Goal: Check status: Check status

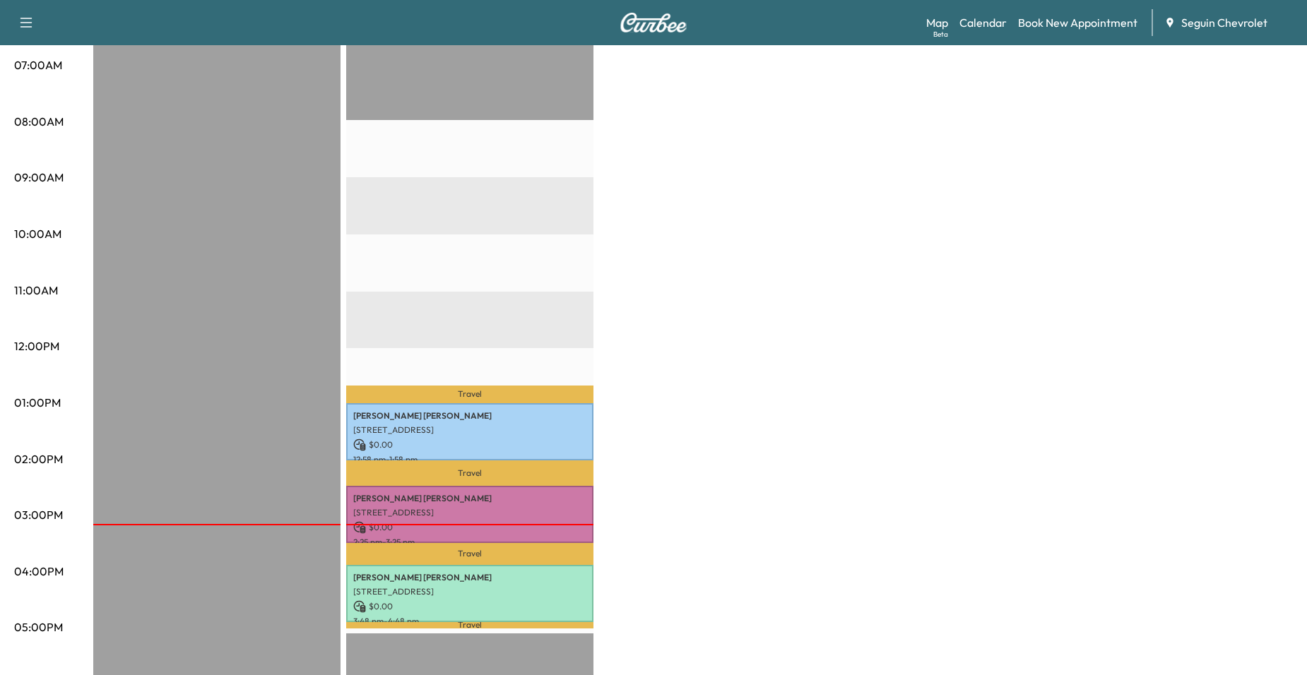
scroll to position [300, 0]
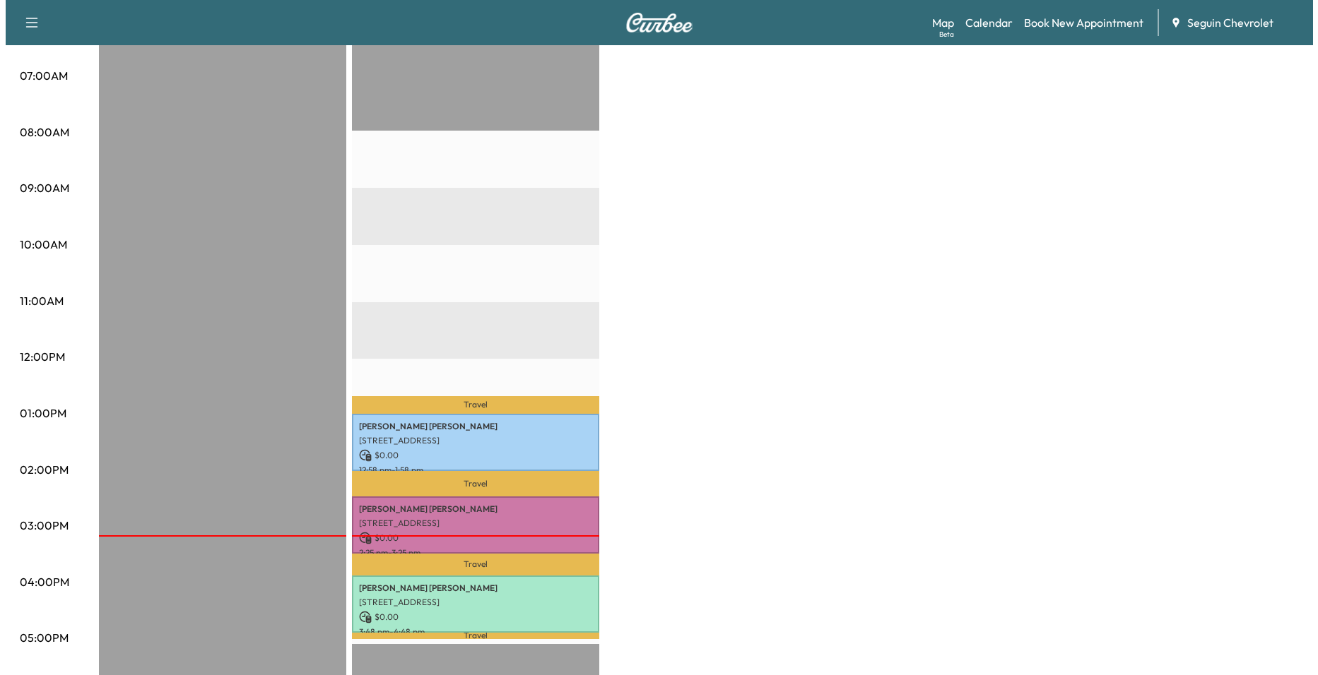
scroll to position [353, 0]
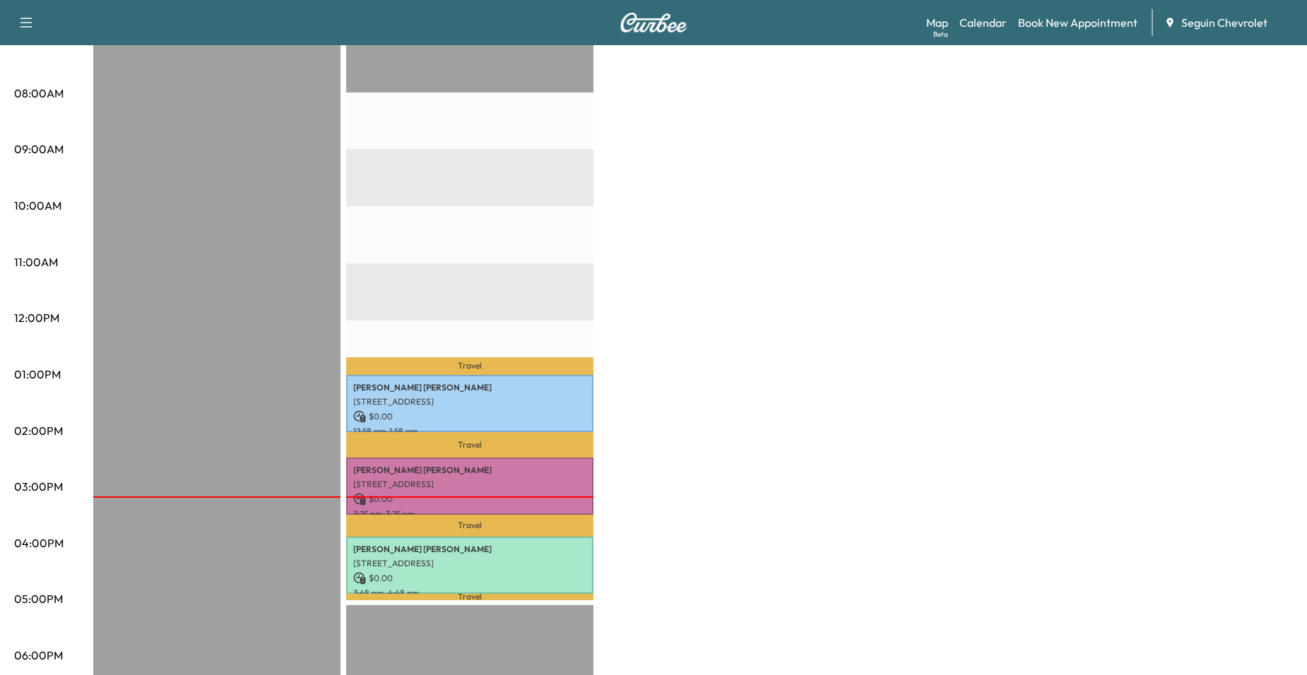
click at [493, 411] on p "$ 0.00" at bounding box center [469, 416] width 233 height 13
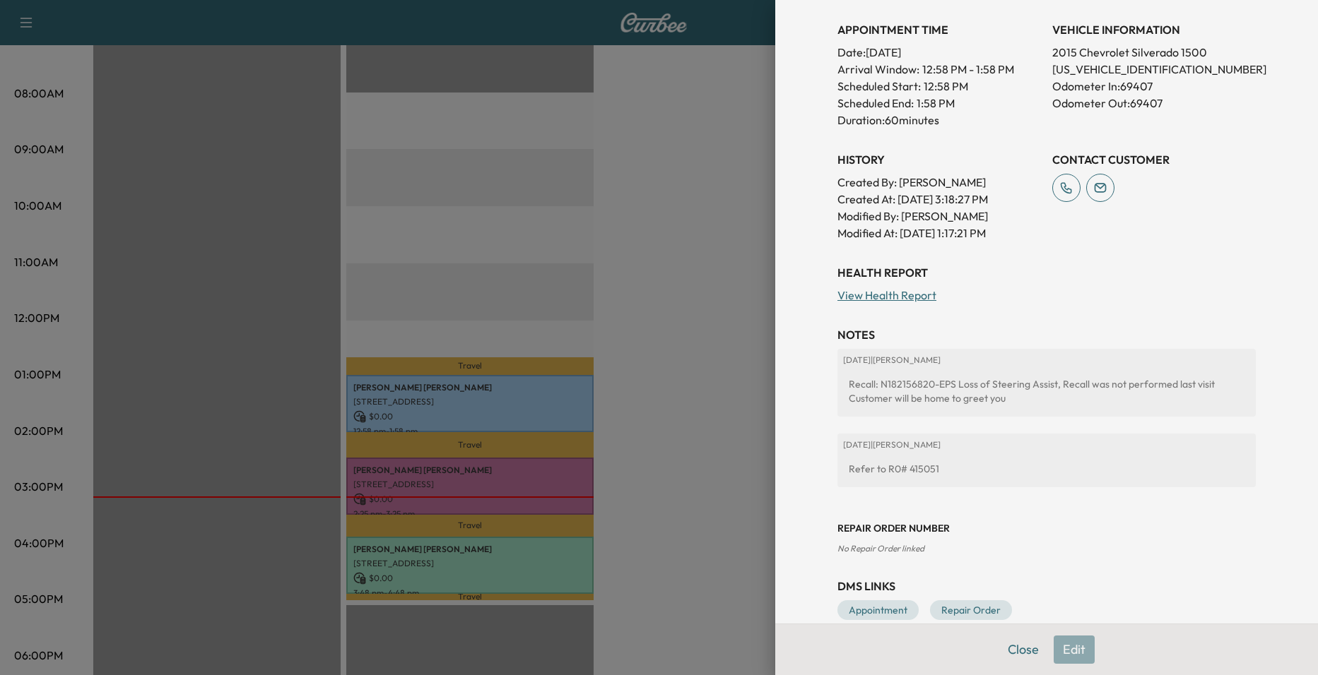
scroll to position [367, 0]
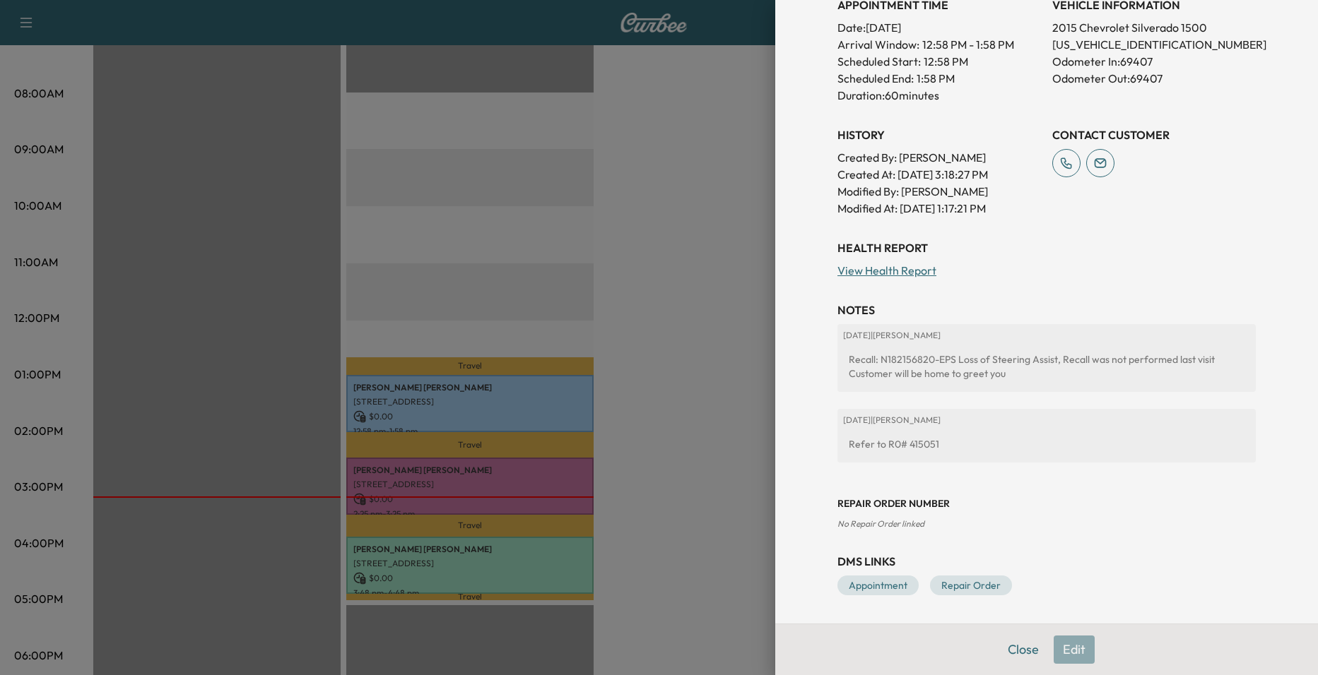
click at [680, 391] on div at bounding box center [659, 337] width 1318 height 675
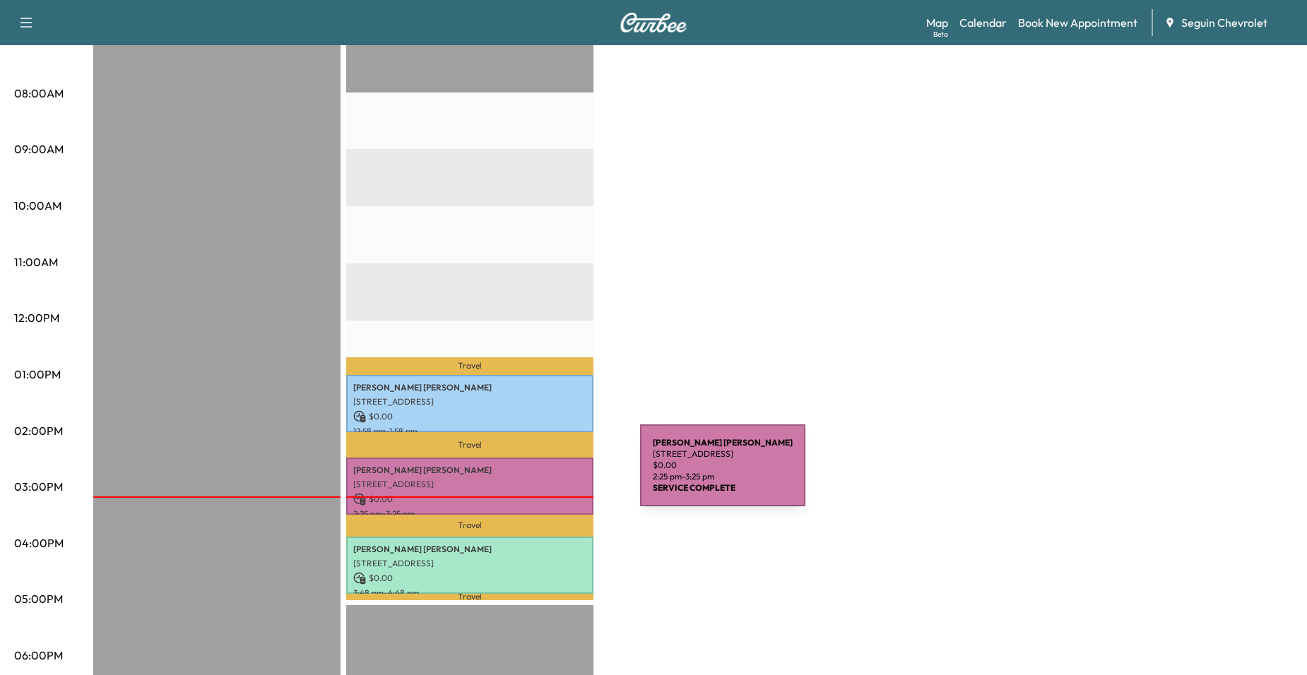
click at [534, 479] on p "[STREET_ADDRESS]" at bounding box center [469, 484] width 233 height 11
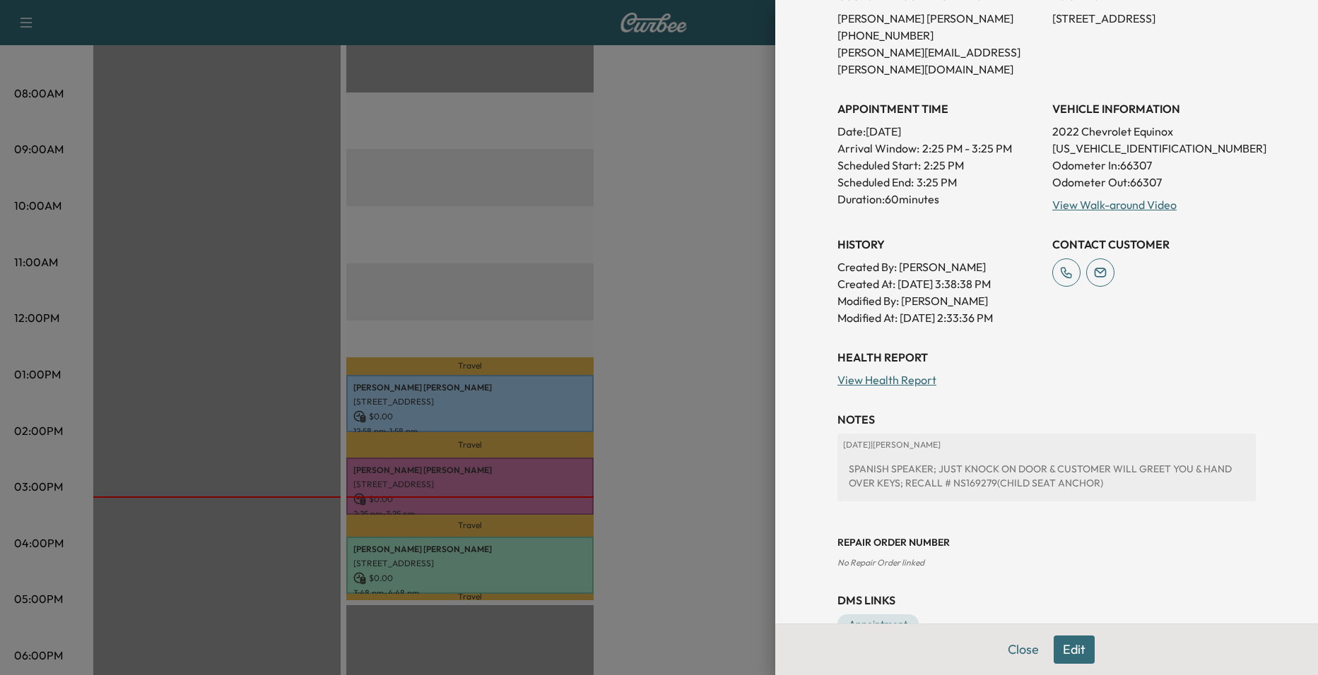
scroll to position [283, 0]
click at [714, 392] on div at bounding box center [659, 337] width 1318 height 675
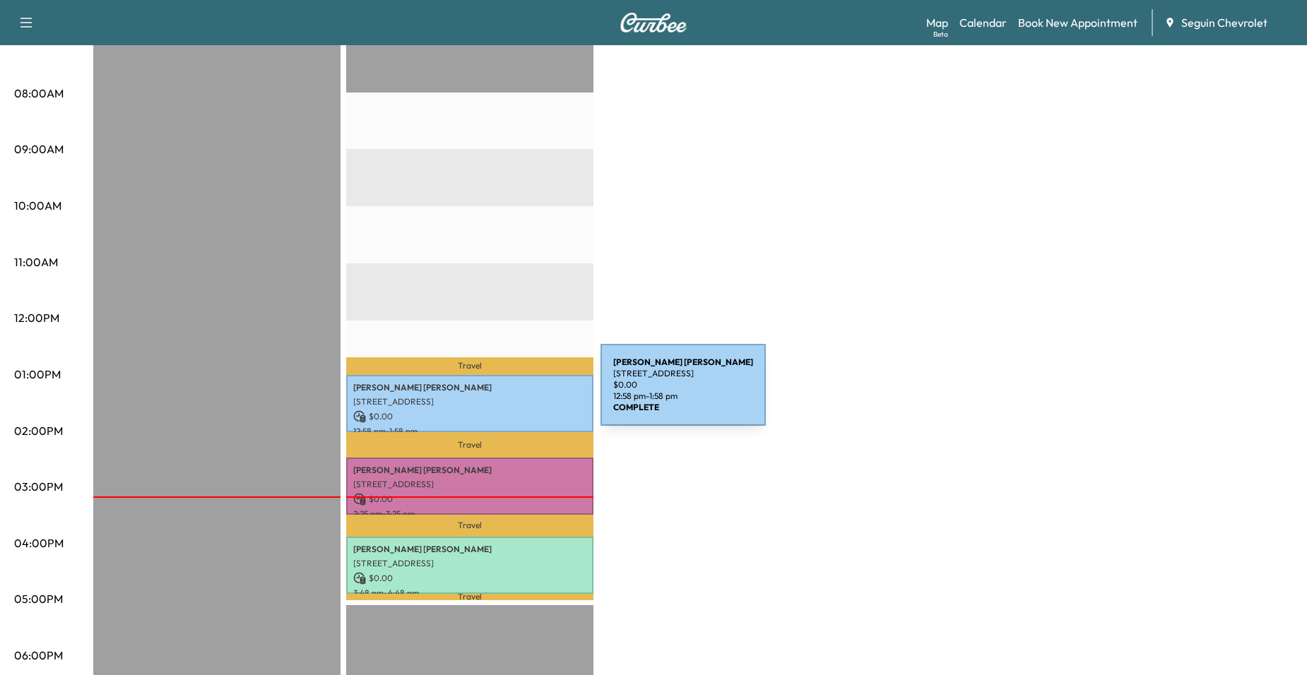
click at [495, 396] on p "[STREET_ADDRESS]" at bounding box center [469, 401] width 233 height 11
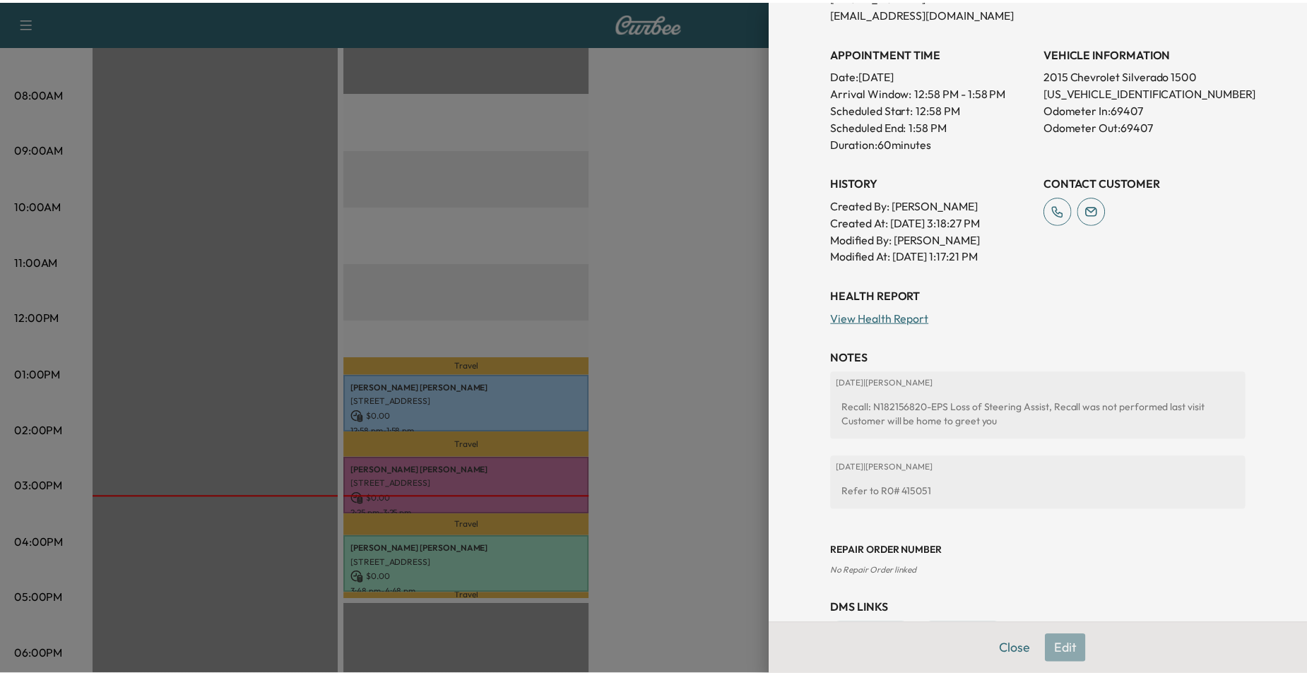
scroll to position [353, 0]
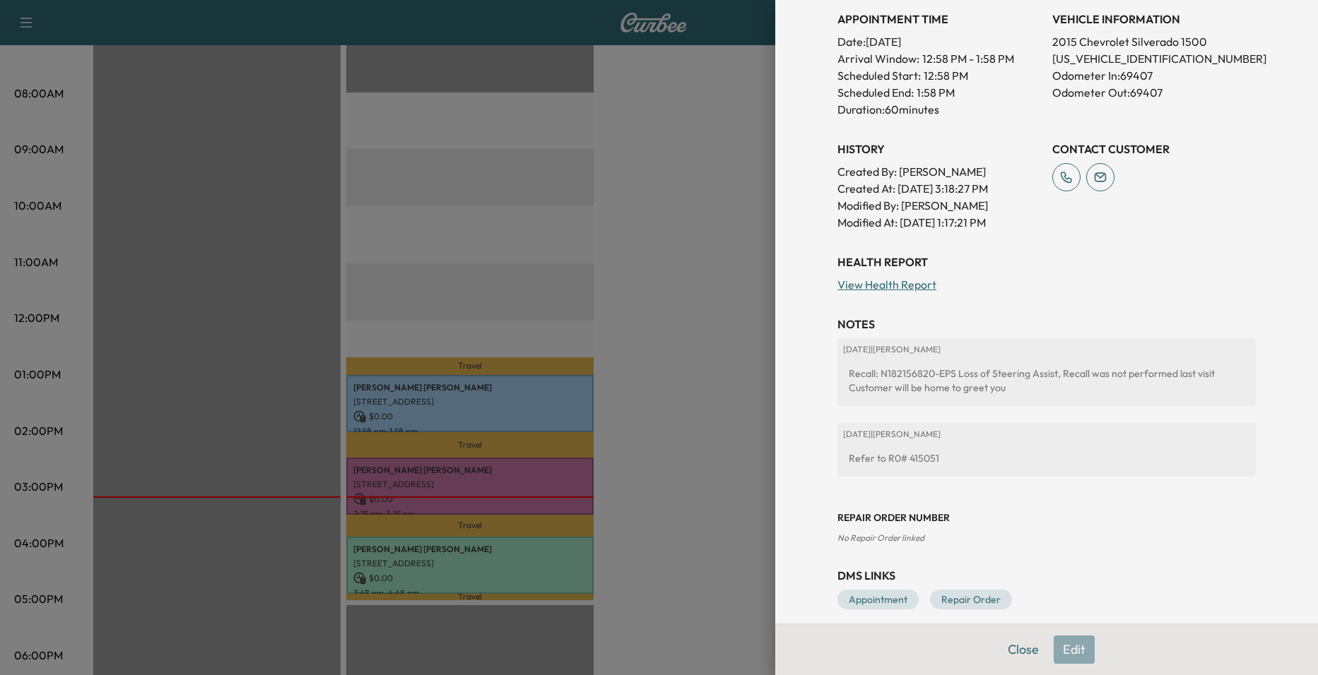
click at [730, 379] on div at bounding box center [659, 337] width 1318 height 675
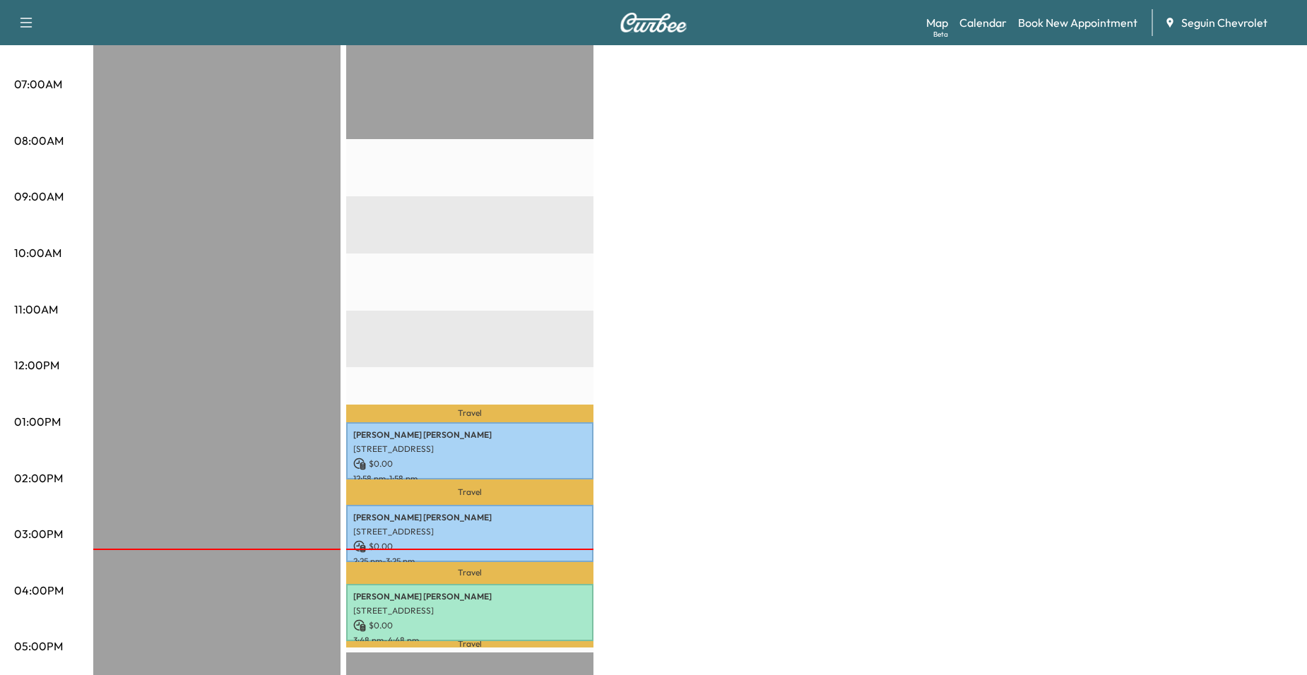
scroll to position [300, 0]
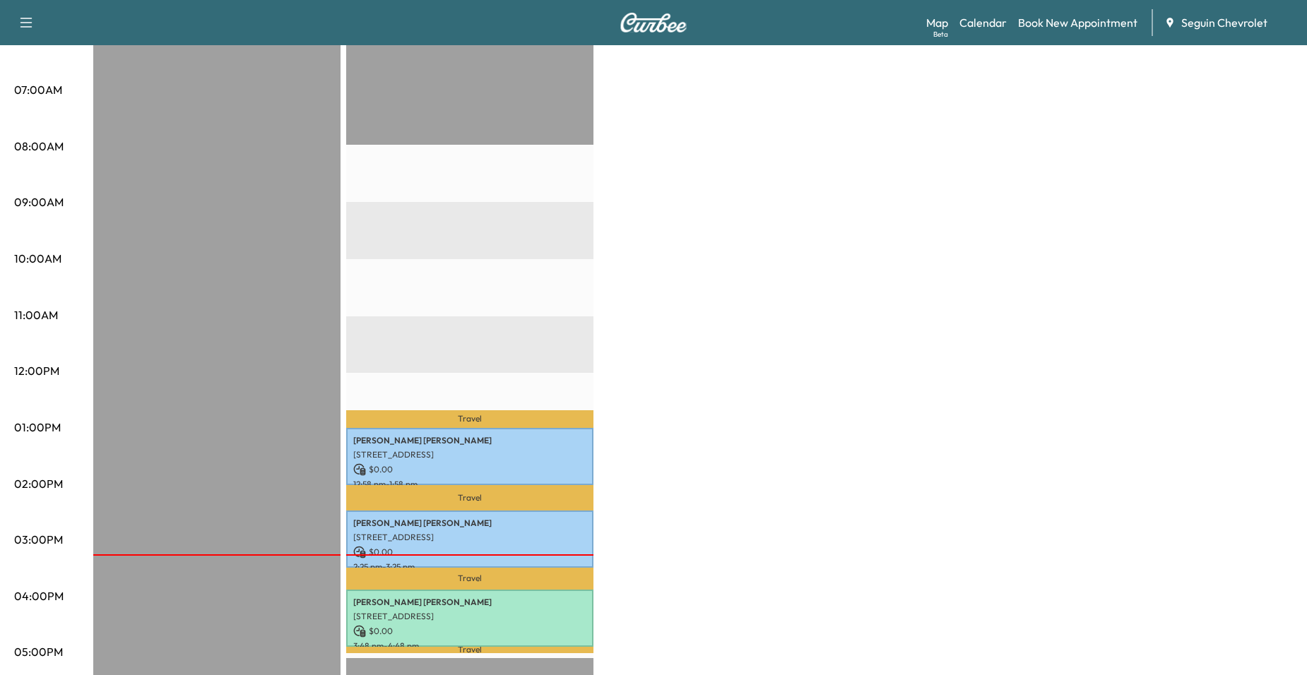
click at [537, 392] on div "Travel [PERSON_NAME] [STREET_ADDRESS] $ 0.00 12:58 pm - 1:58 pm Travel [PERSON_…" at bounding box center [469, 487] width 247 height 913
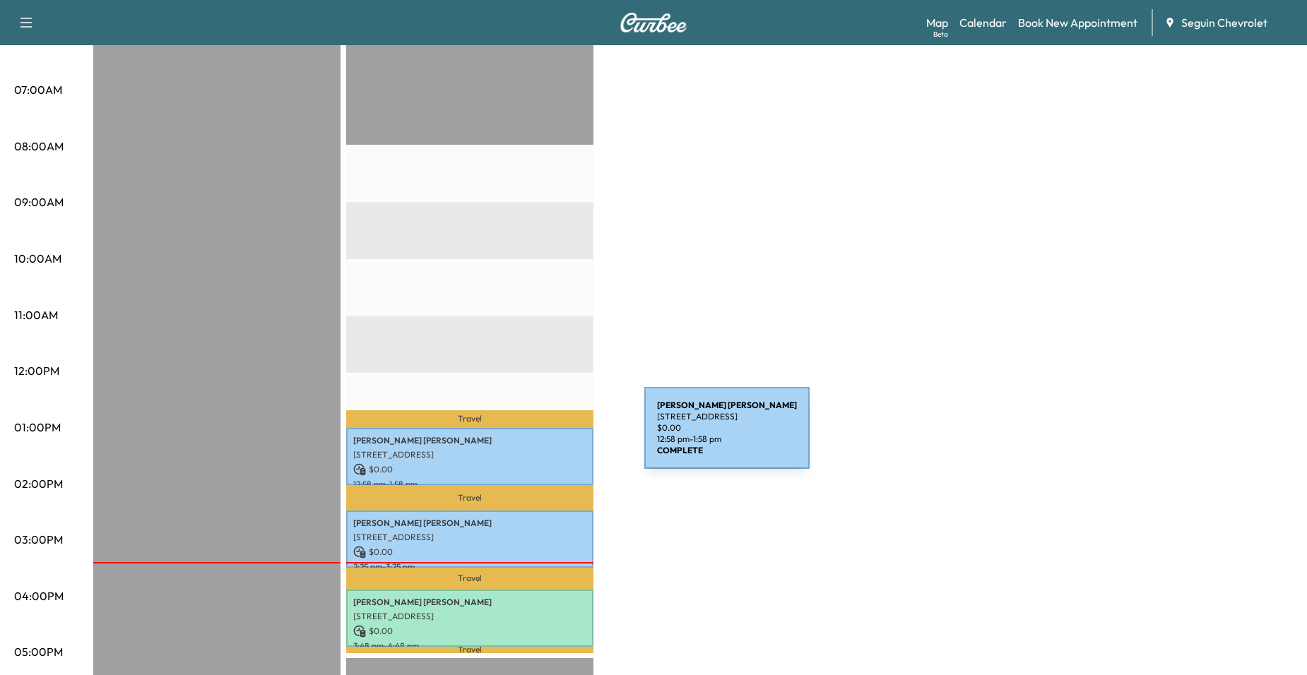
click at [538, 437] on p "[PERSON_NAME]" at bounding box center [469, 440] width 233 height 11
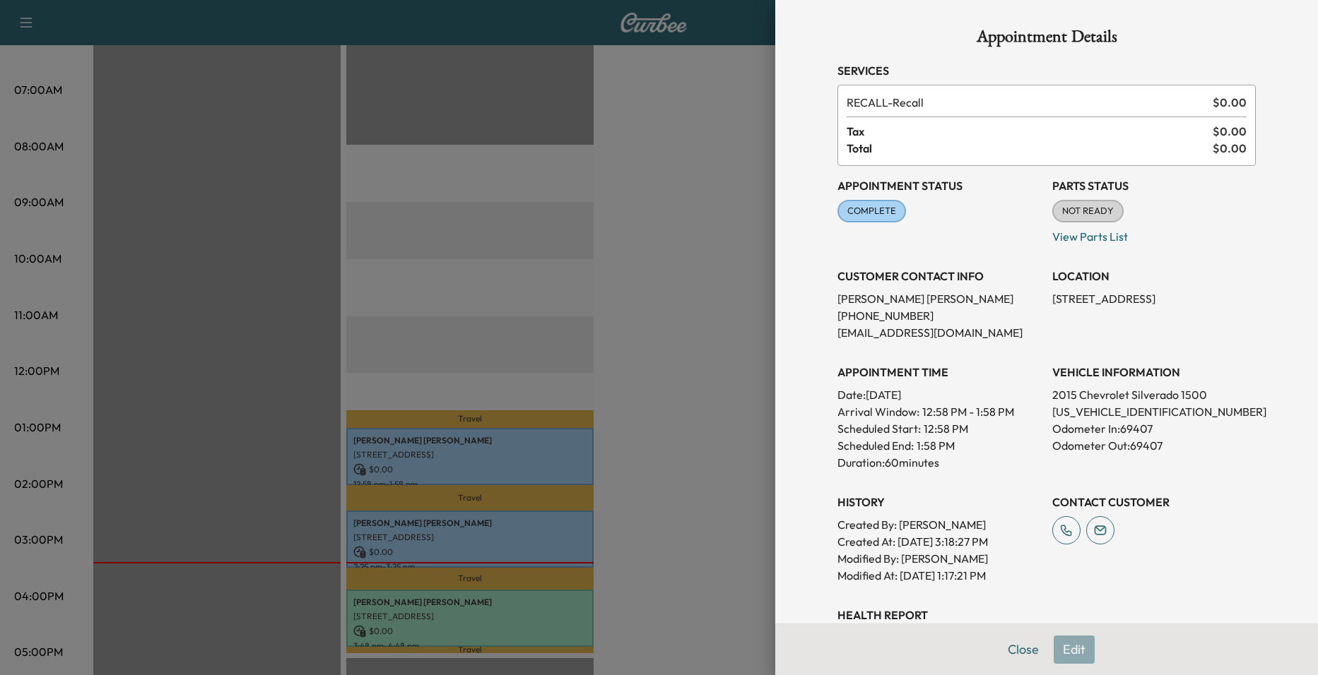
click at [551, 379] on div at bounding box center [659, 337] width 1318 height 675
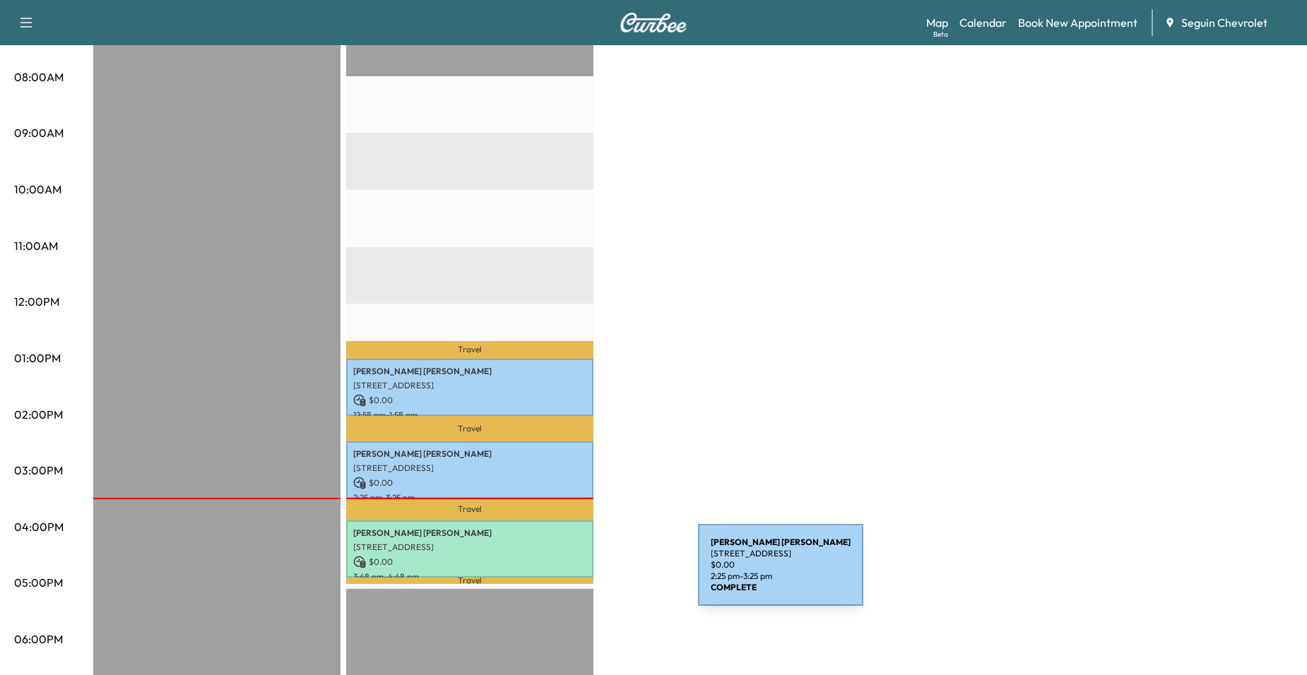
scroll to position [371, 0]
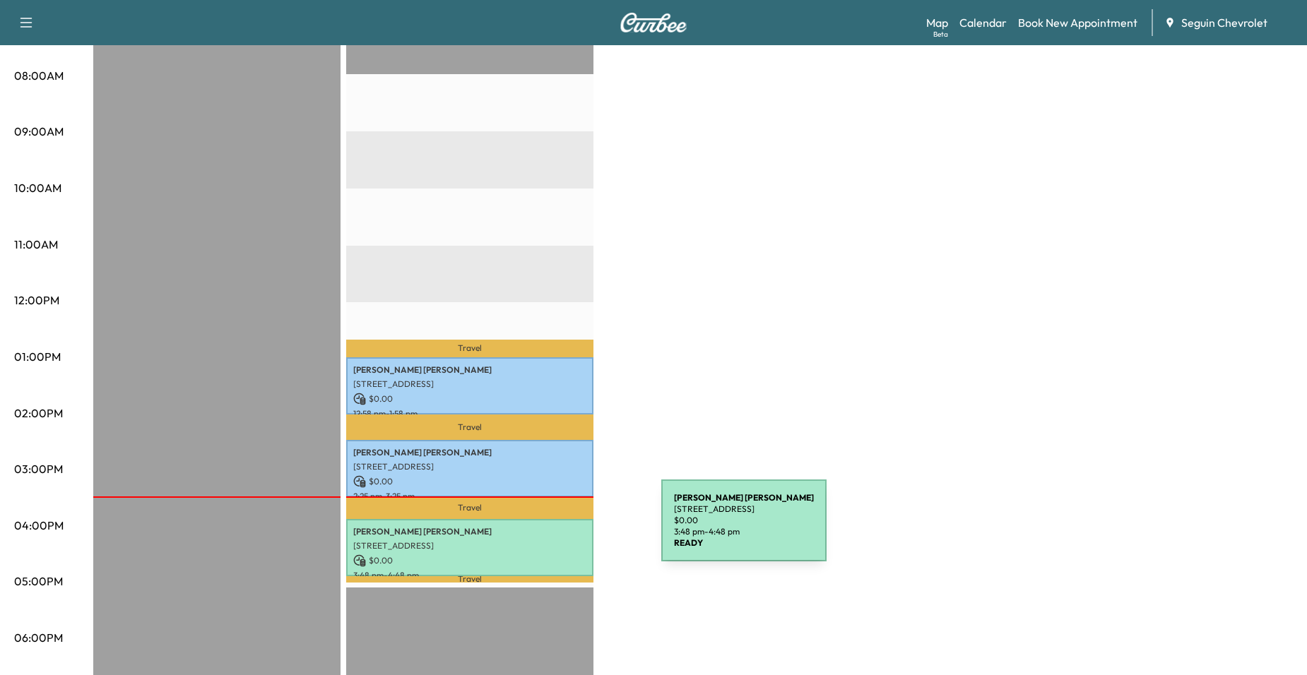
click at [545, 529] on p "[PERSON_NAME]" at bounding box center [469, 531] width 233 height 11
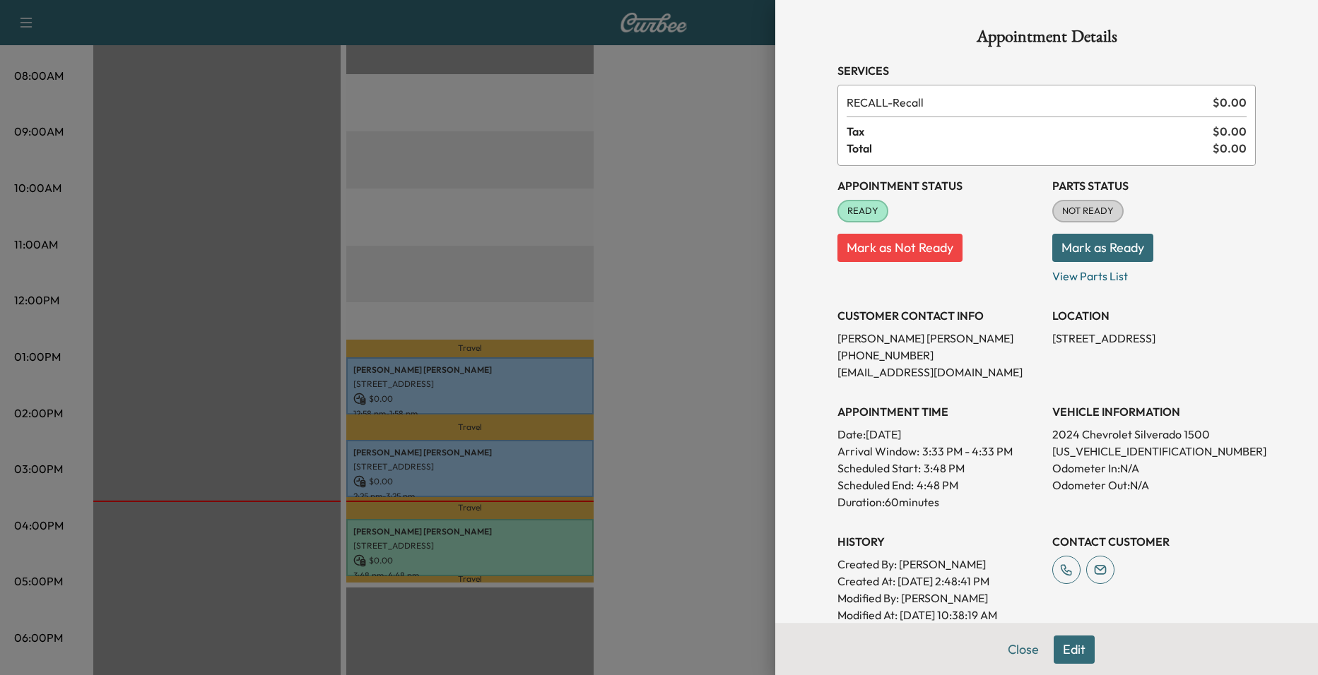
click at [637, 417] on div at bounding box center [659, 337] width 1318 height 675
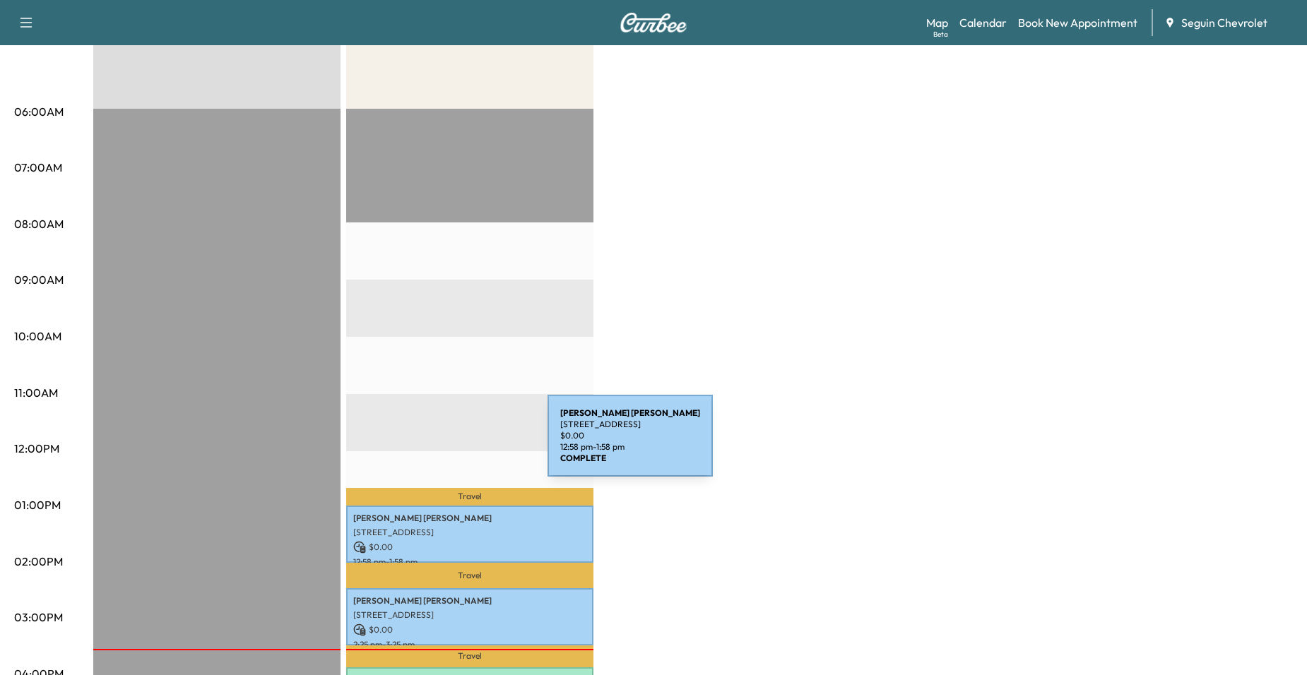
scroll to position [18, 0]
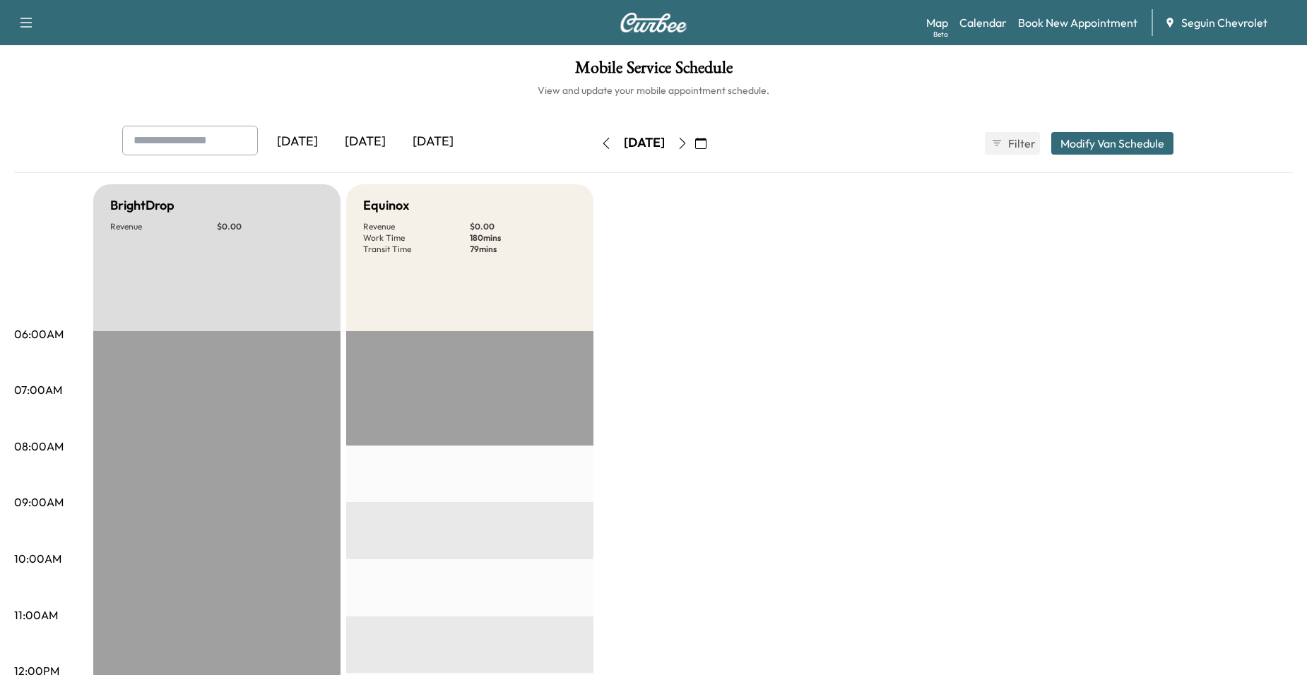
click at [707, 141] on icon "button" at bounding box center [700, 143] width 11 height 11
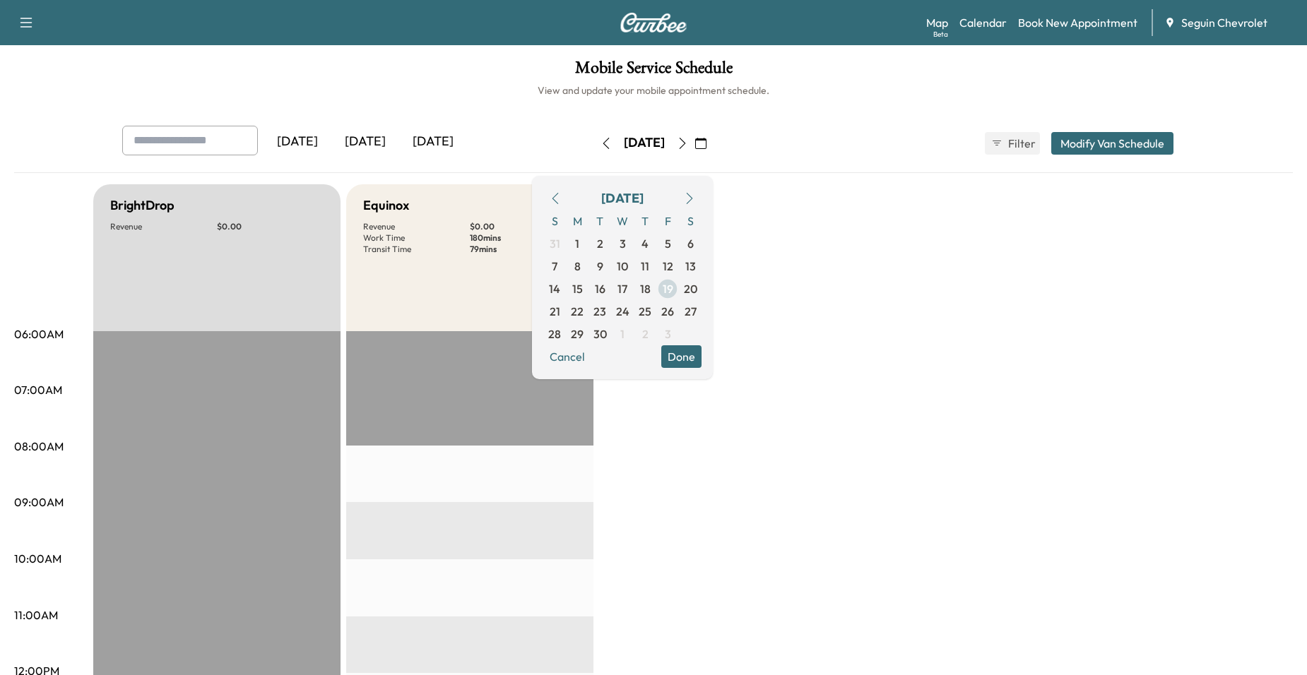
click at [673, 289] on span "19" at bounding box center [668, 288] width 11 height 17
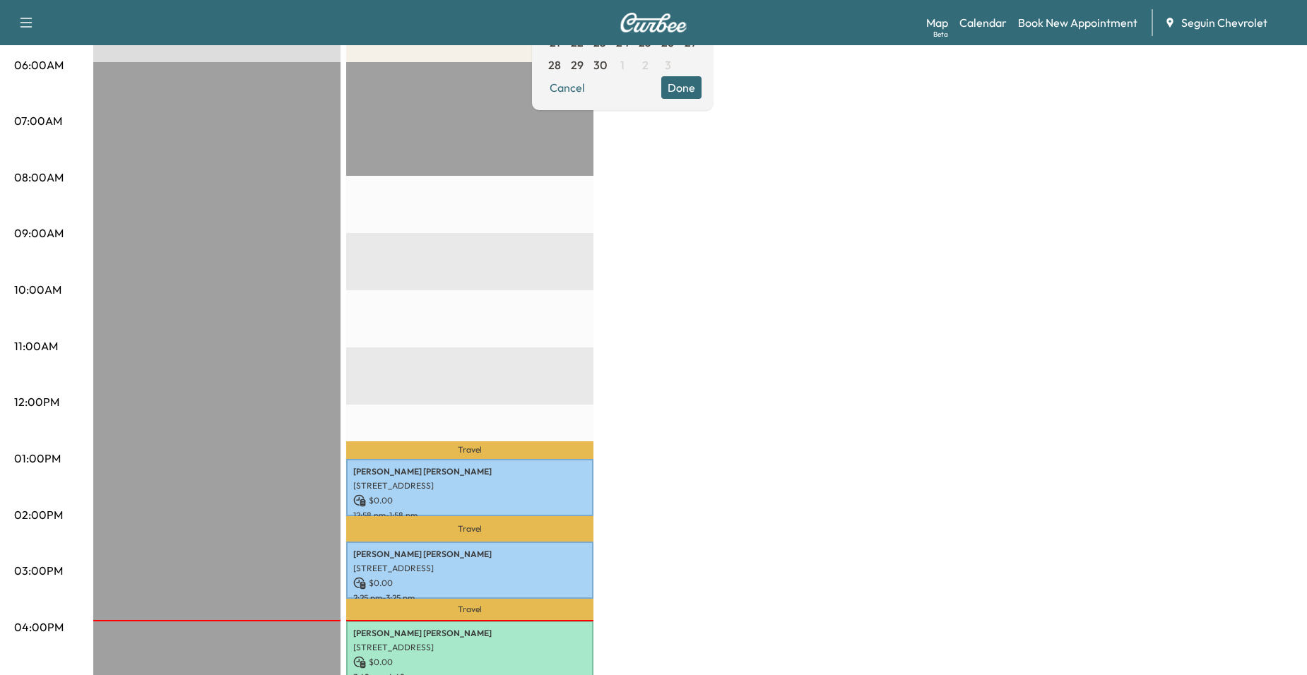
scroll to position [283, 0]
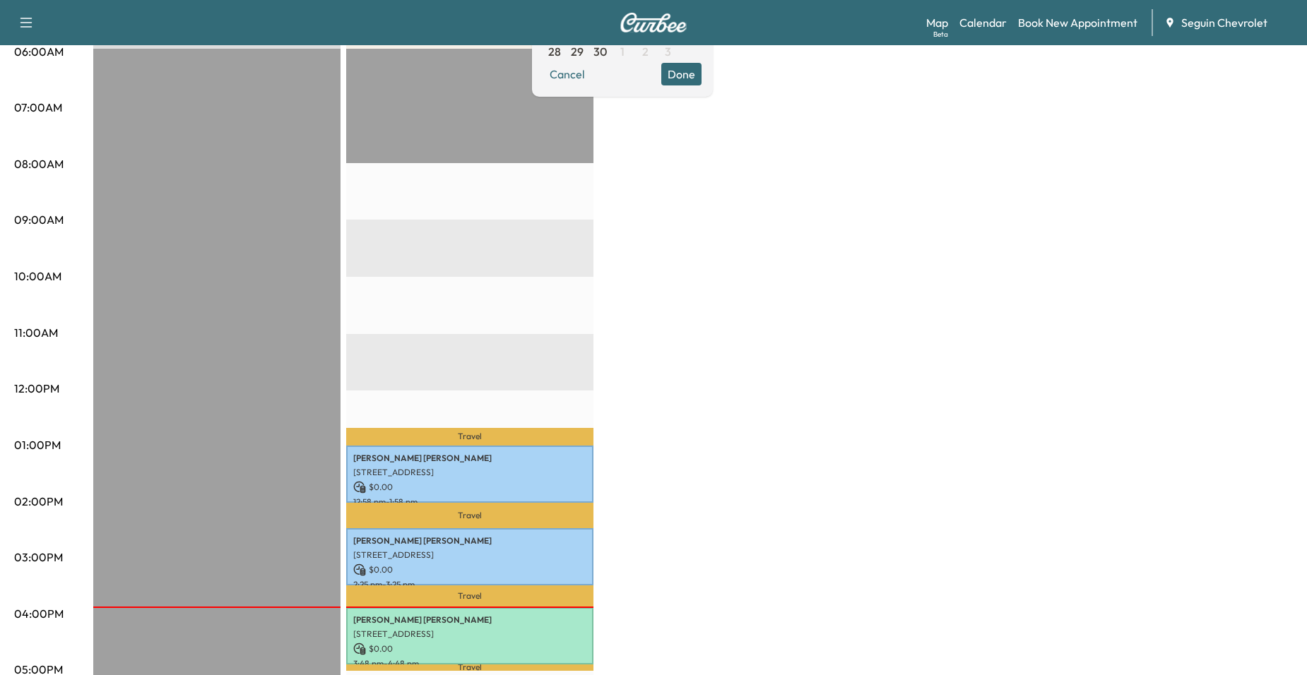
click at [595, 321] on div "BrightDrop Revenue $ 0.00 EST Start Equinox Revenue $ 0.00 Work Time 180 mins T…" at bounding box center [693, 432] width 1200 height 1060
click at [702, 82] on button "Done" at bounding box center [681, 74] width 40 height 23
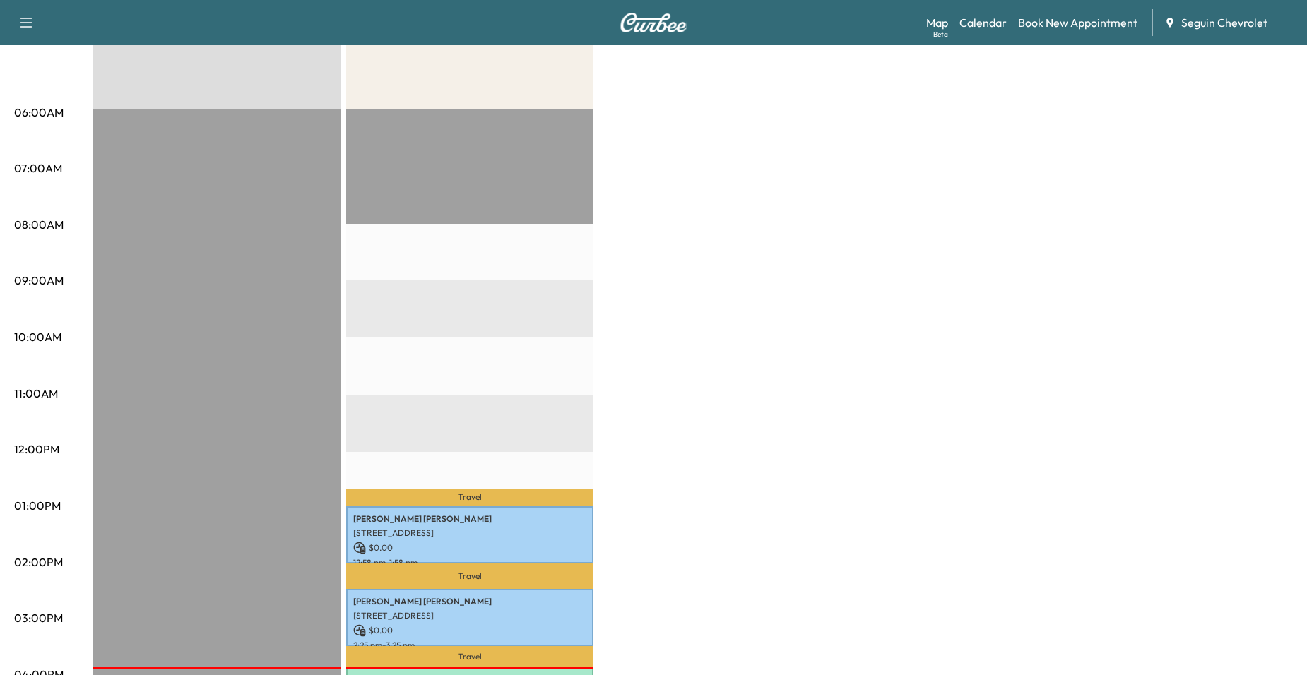
scroll to position [71, 0]
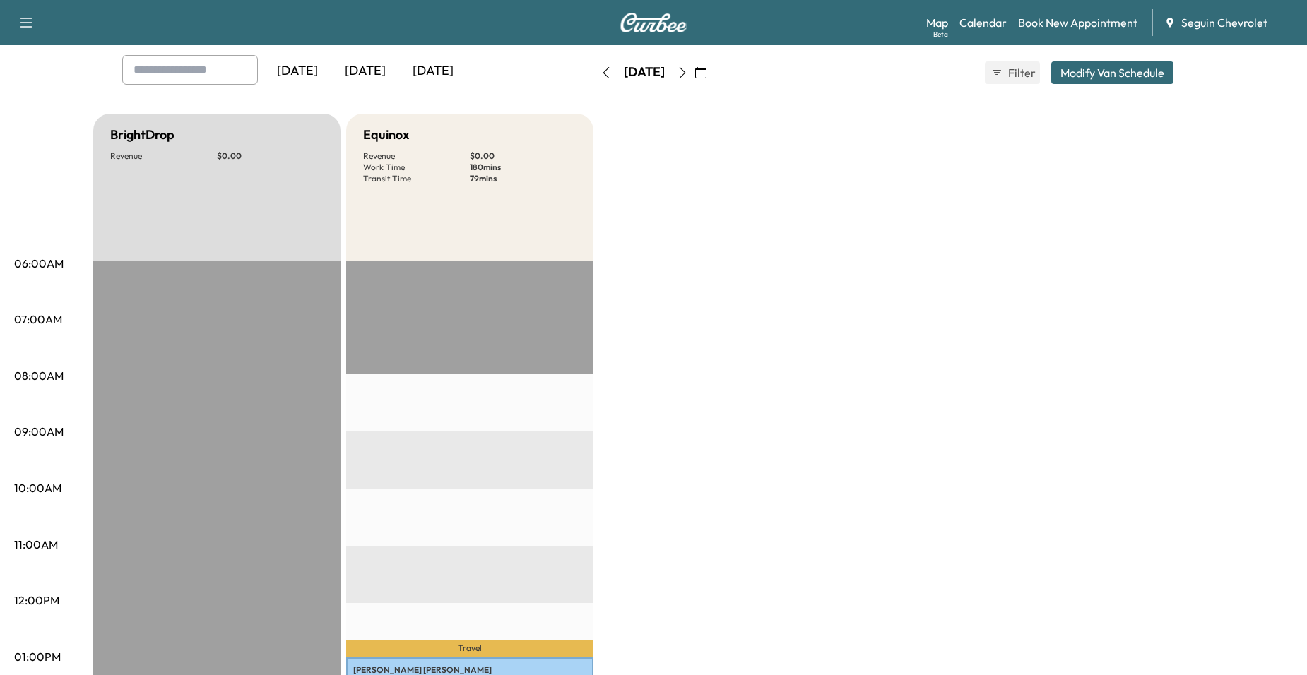
click at [695, 64] on button "button" at bounding box center [682, 72] width 24 height 23
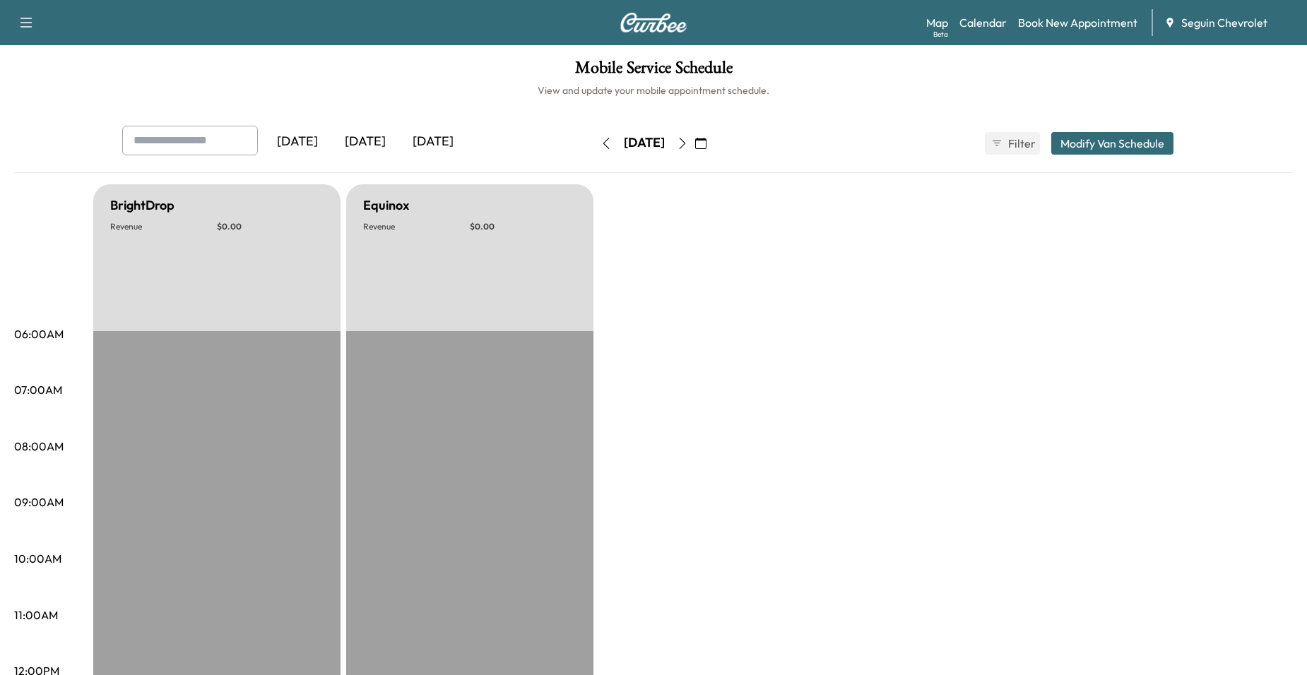
click at [715, 64] on h1 "Mobile Service Schedule" at bounding box center [653, 71] width 1279 height 24
click at [719, 73] on h1 "Mobile Service Schedule" at bounding box center [653, 71] width 1279 height 24
drag, startPoint x: 719, startPoint y: 73, endPoint x: 719, endPoint y: 142, distance: 69.2
click at [695, 142] on div "Saturday, September 20" at bounding box center [644, 143] width 100 height 23
click at [695, 141] on button "button" at bounding box center [682, 143] width 24 height 23
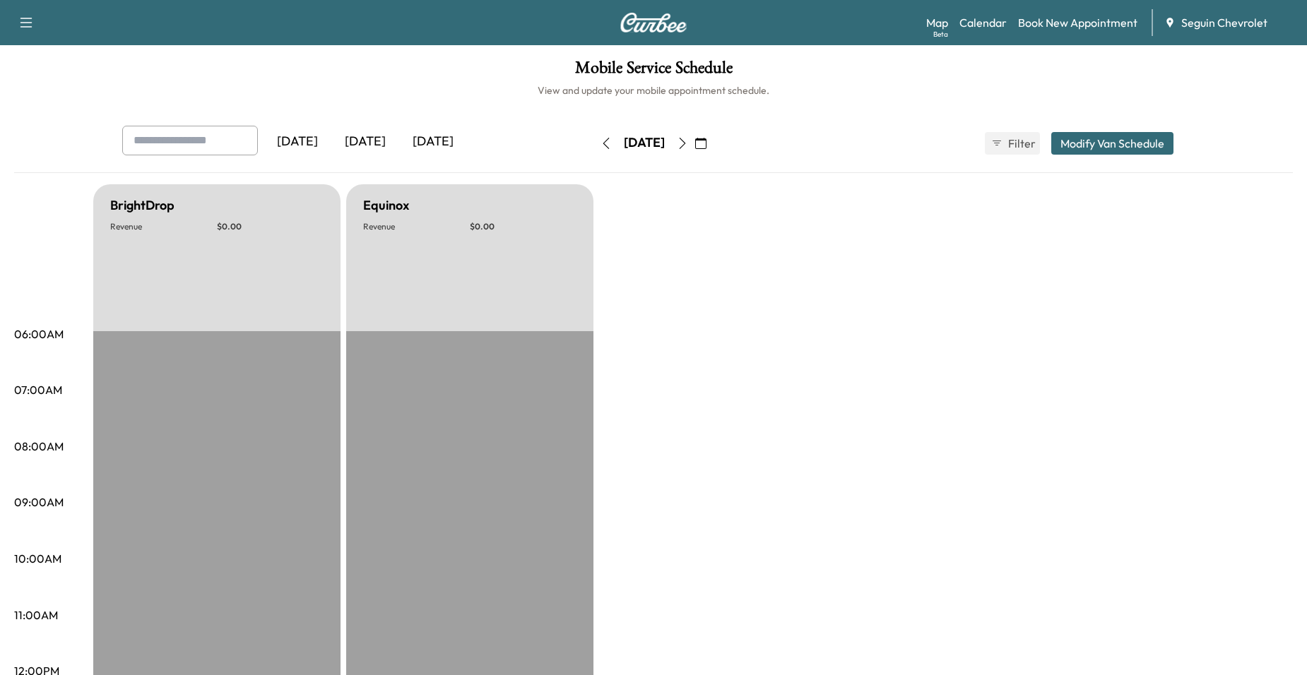
click at [695, 135] on button "button" at bounding box center [682, 143] width 24 height 23
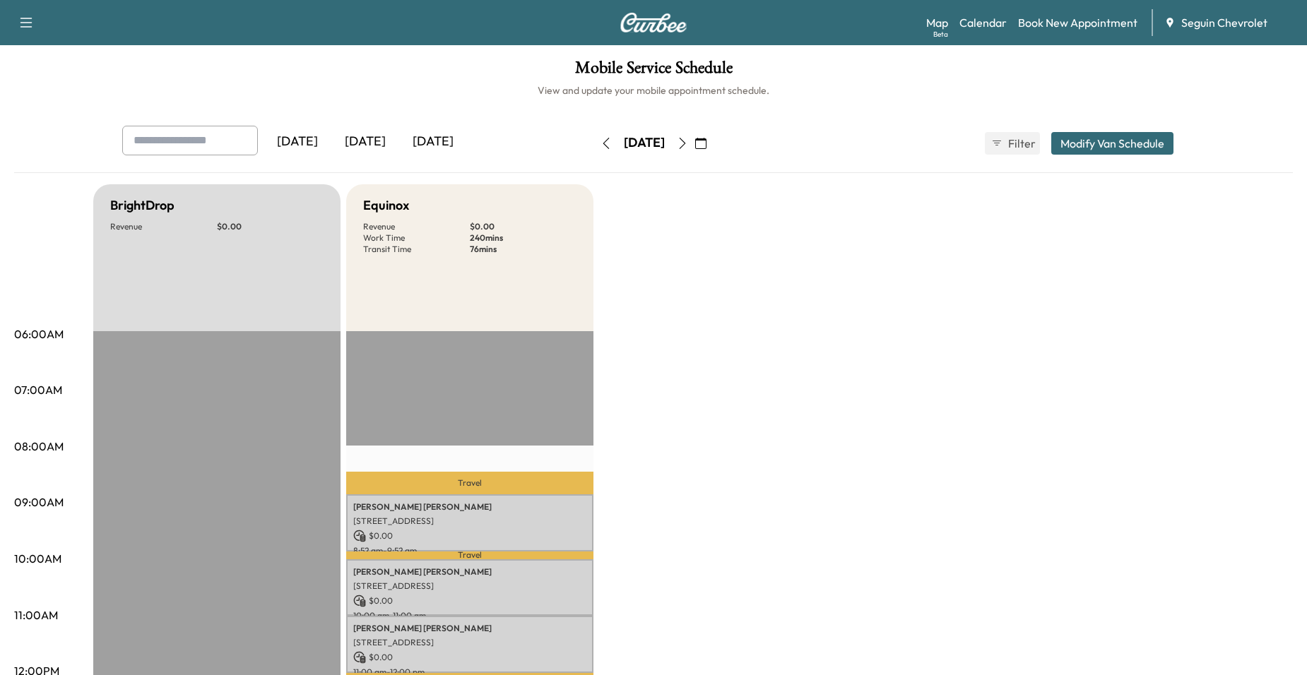
click at [695, 142] on button "button" at bounding box center [682, 143] width 24 height 23
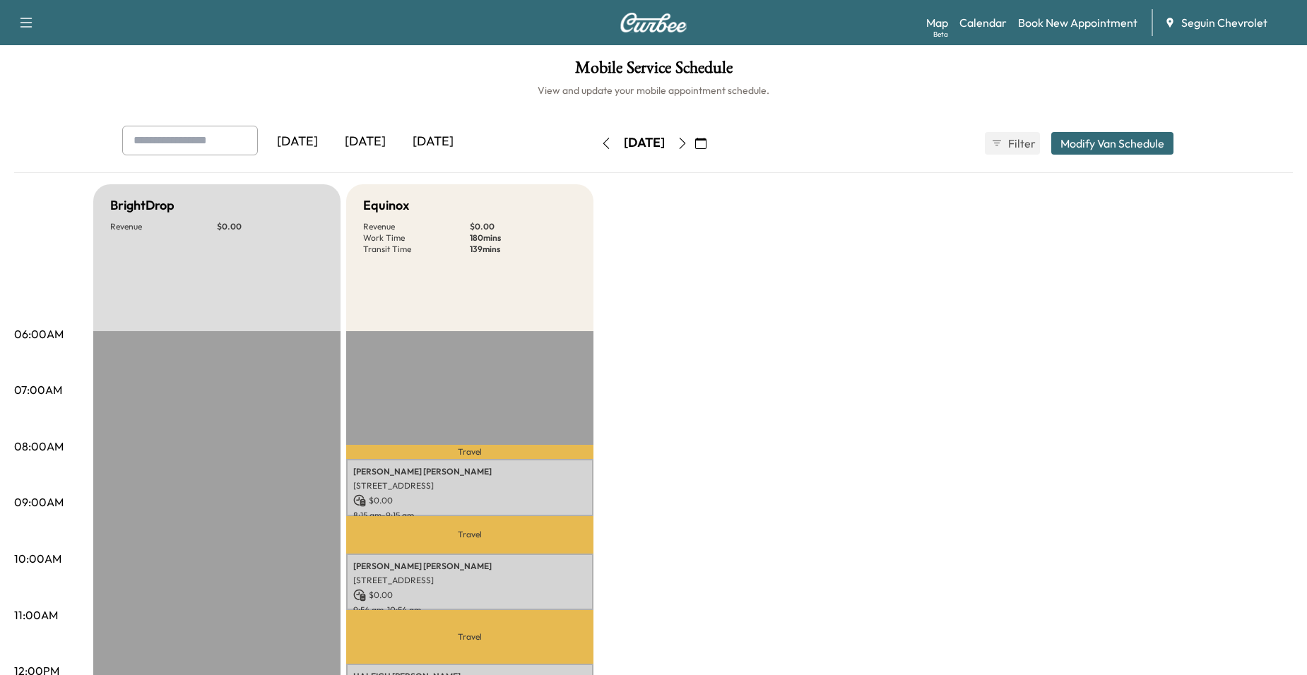
click at [688, 138] on icon "button" at bounding box center [682, 143] width 11 height 11
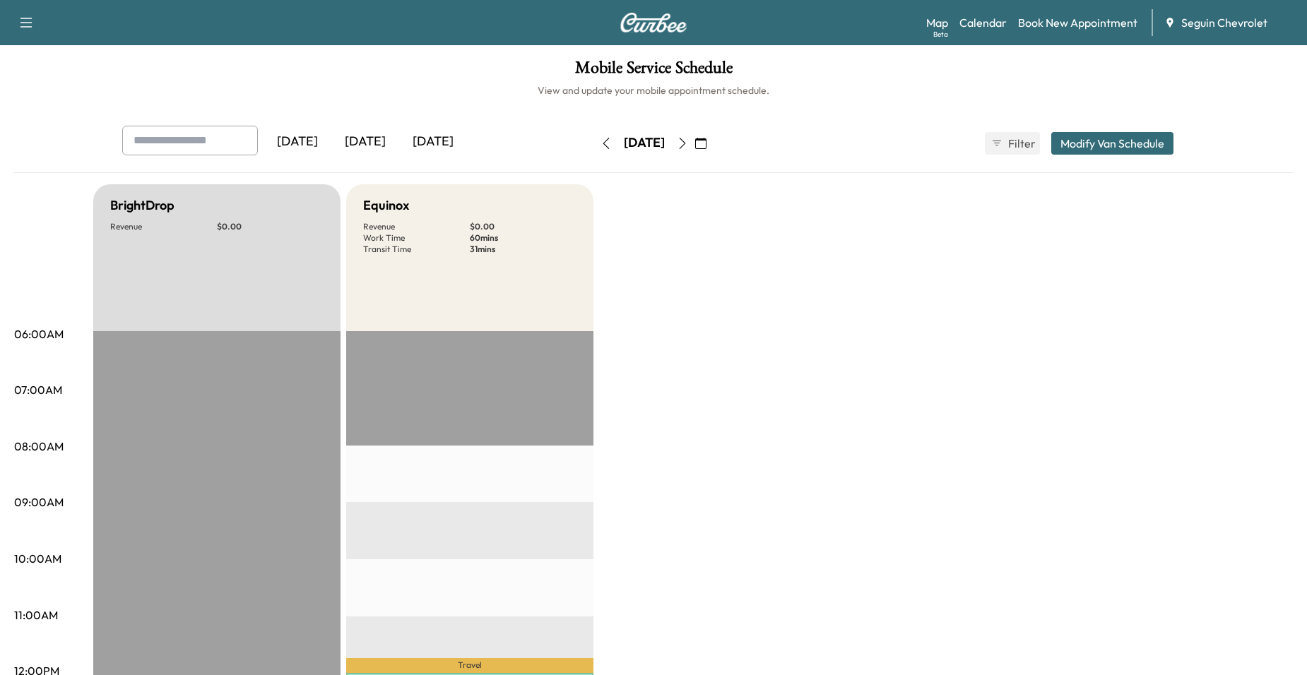
click at [688, 141] on icon "button" at bounding box center [682, 143] width 11 height 11
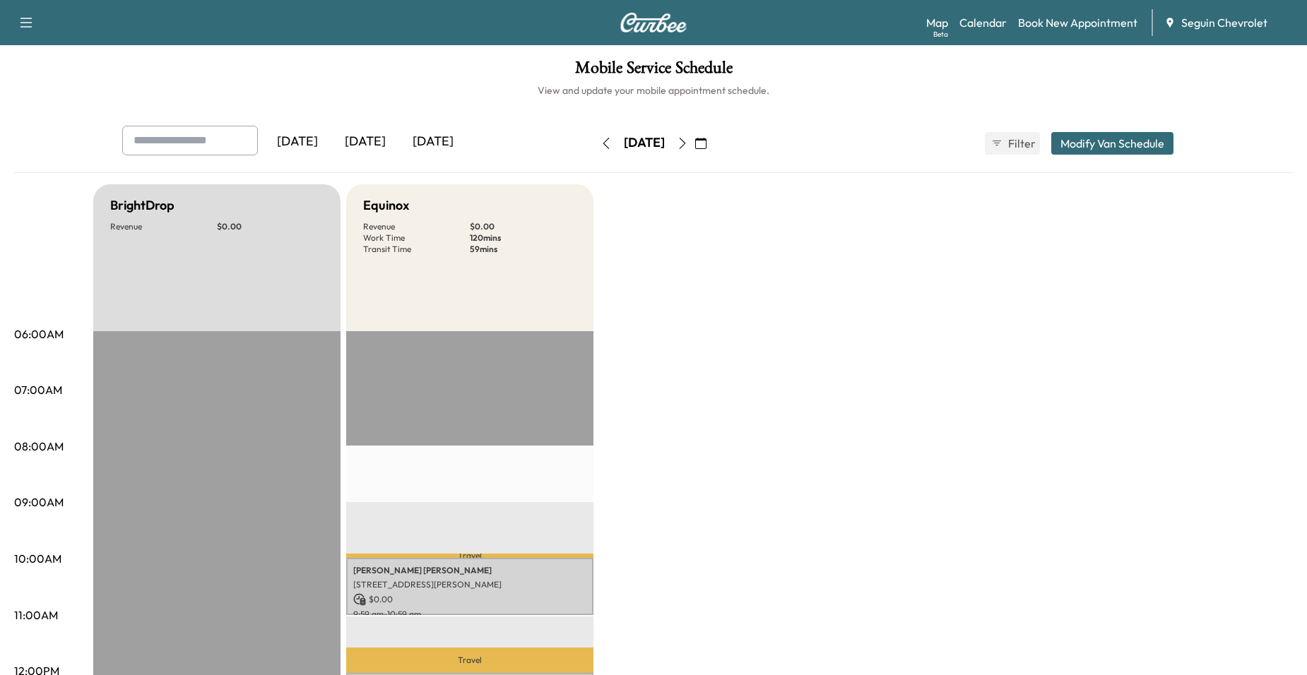
click at [688, 142] on icon "button" at bounding box center [682, 143] width 11 height 11
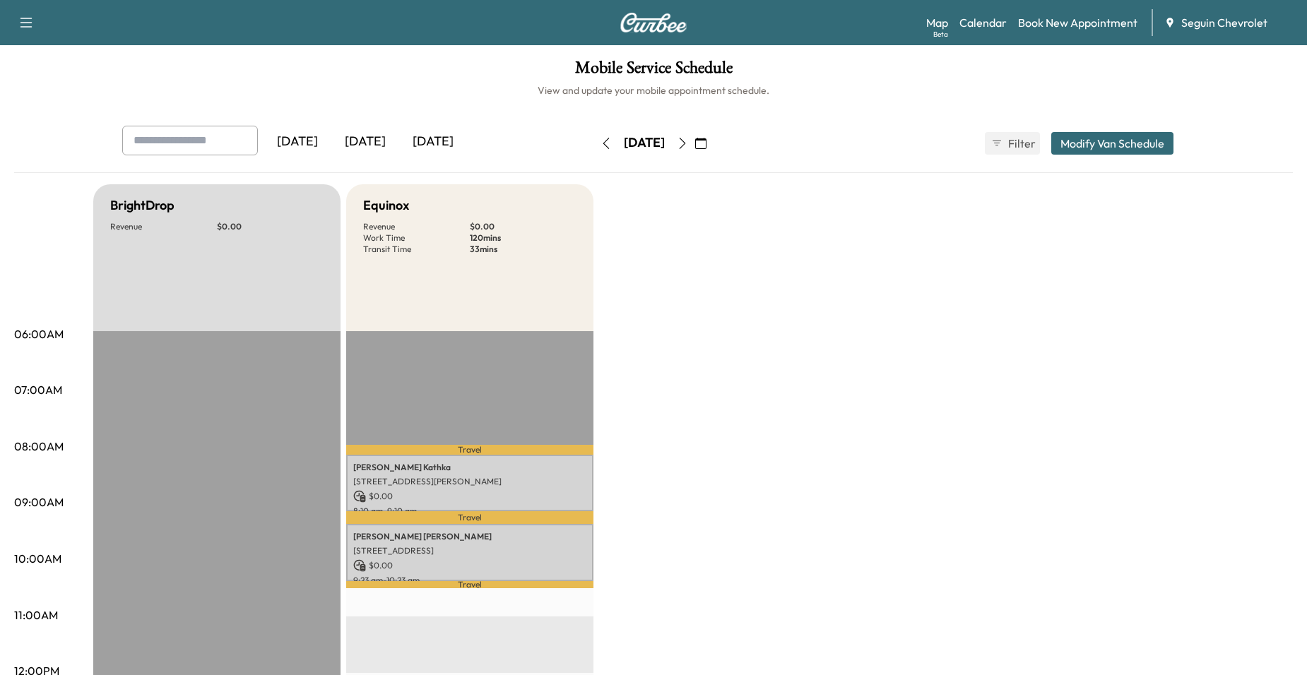
click at [695, 136] on button "button" at bounding box center [682, 143] width 24 height 23
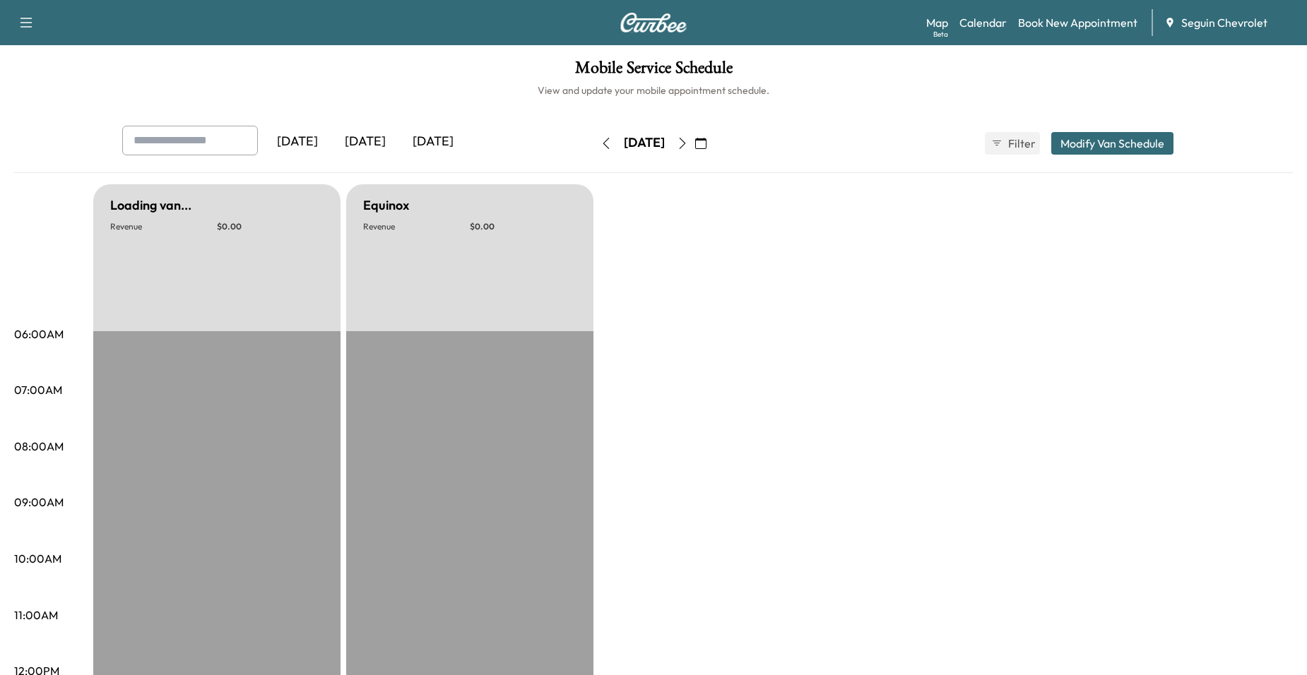
click at [695, 143] on button "button" at bounding box center [682, 143] width 24 height 23
click at [688, 143] on icon "button" at bounding box center [682, 143] width 11 height 11
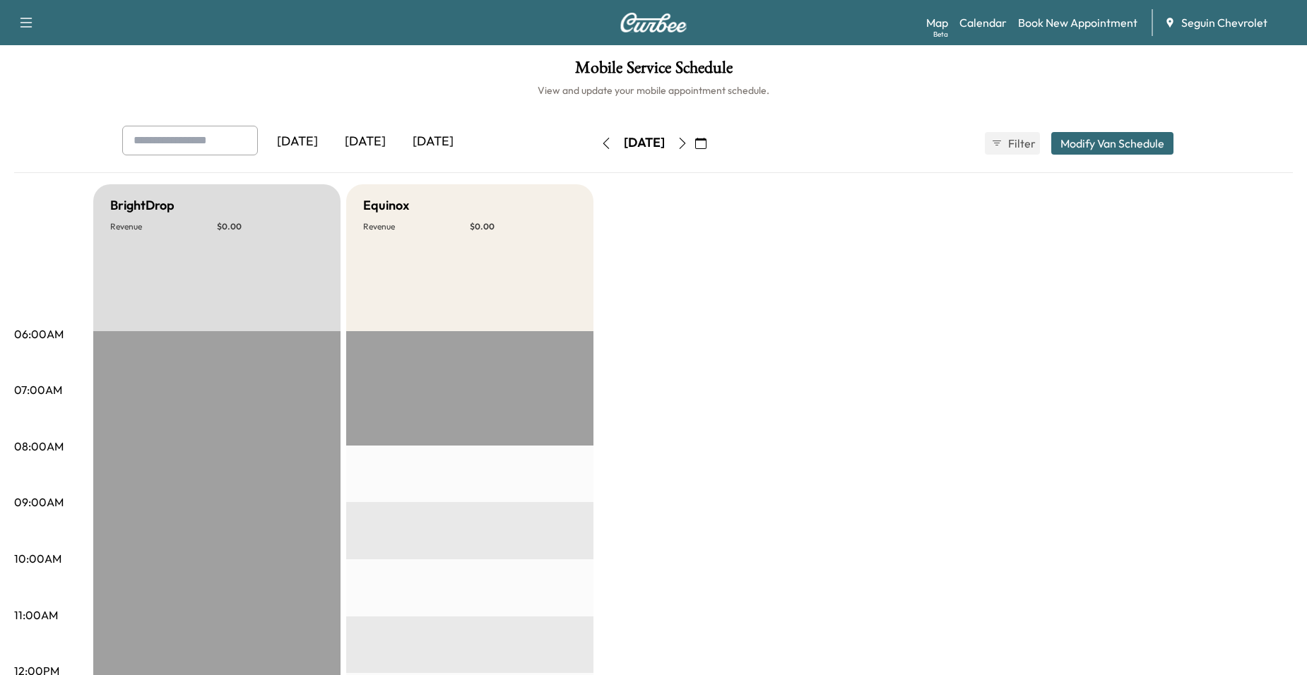
click at [688, 142] on icon "button" at bounding box center [682, 143] width 11 height 11
click at [688, 143] on icon "button" at bounding box center [682, 143] width 11 height 11
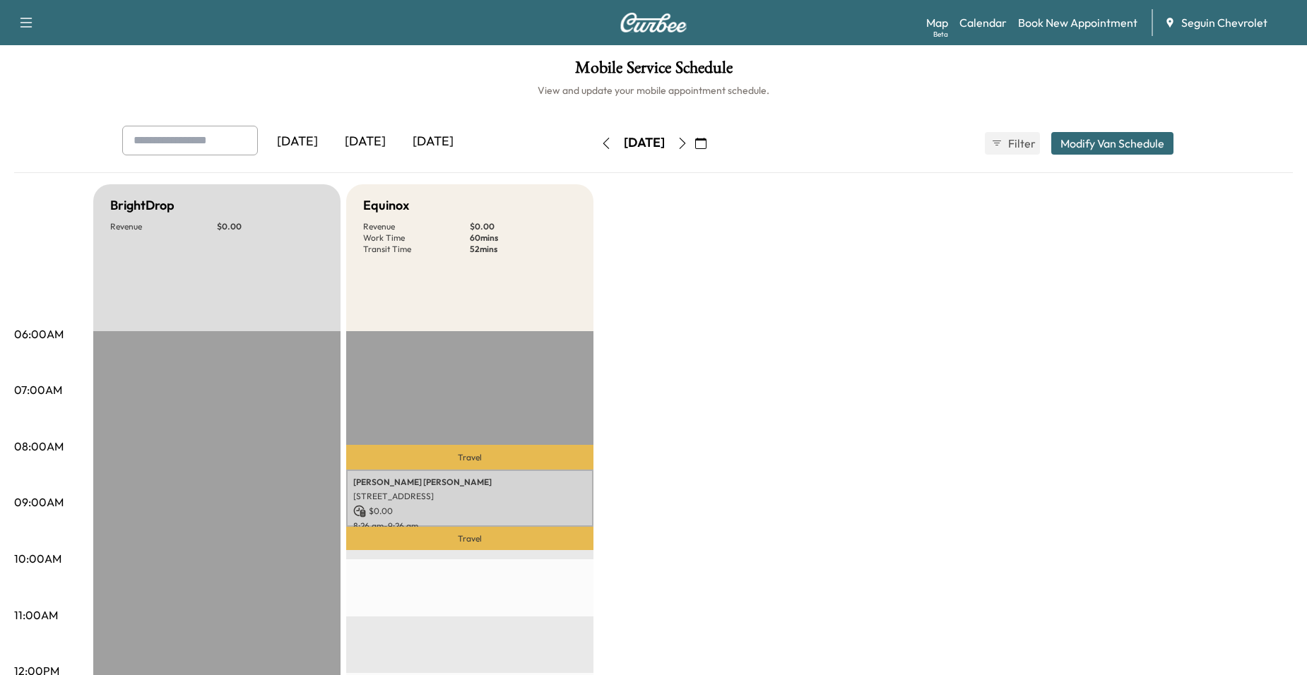
click at [688, 143] on icon "button" at bounding box center [682, 143] width 11 height 11
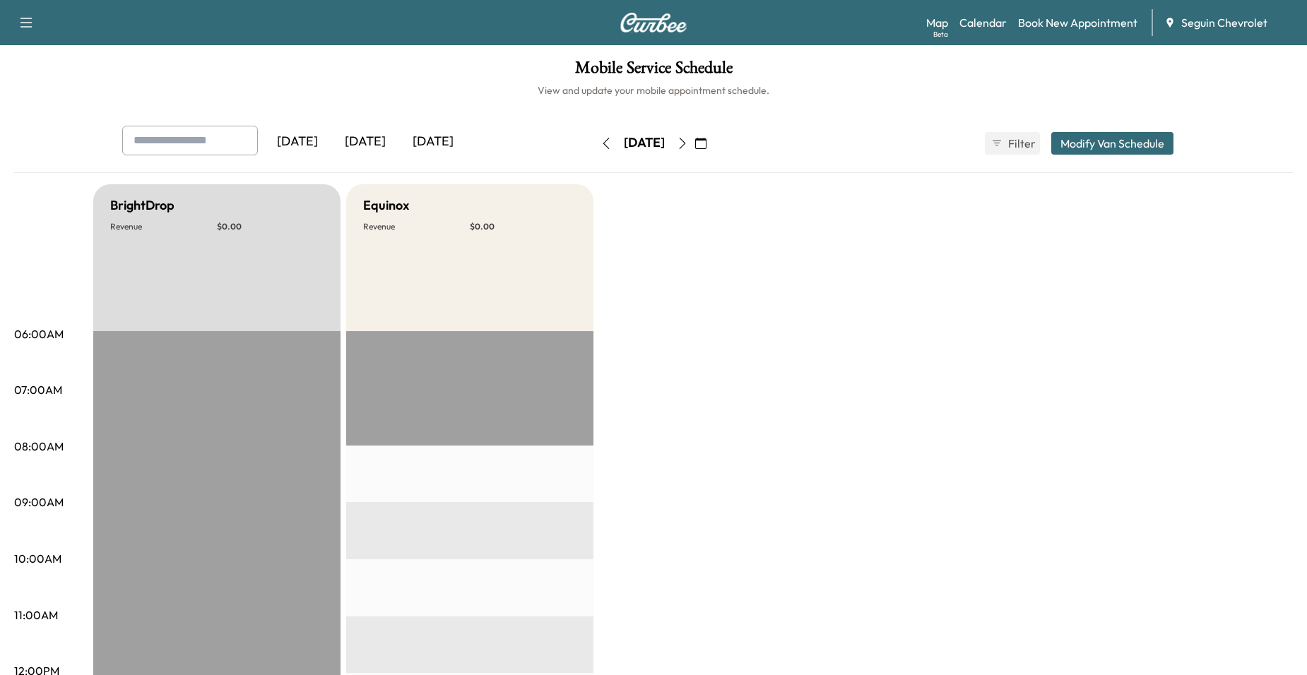
click at [695, 143] on button "button" at bounding box center [682, 143] width 24 height 23
click at [707, 141] on icon "button" at bounding box center [700, 143] width 11 height 11
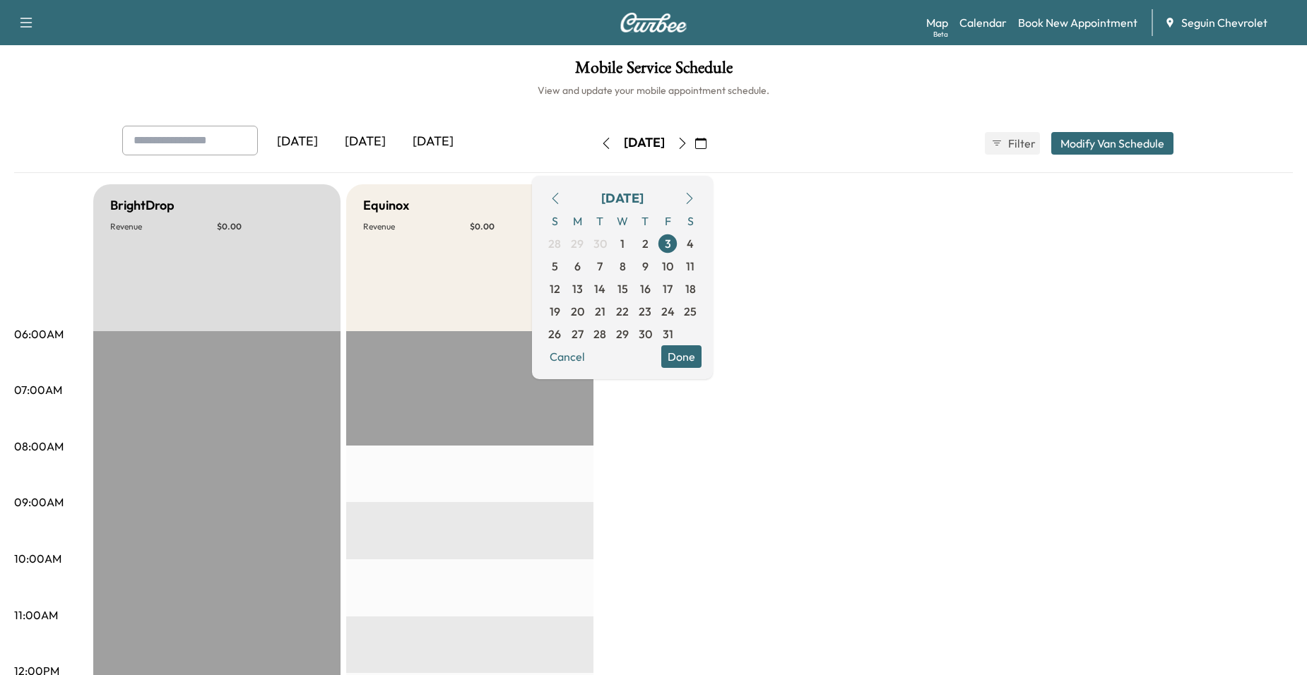
click at [567, 195] on button "button" at bounding box center [555, 198] width 24 height 23
click at [561, 196] on icon "button" at bounding box center [555, 198] width 11 height 11
click at [679, 290] on span "19" at bounding box center [667, 289] width 23 height 23
click at [584, 317] on span "22" at bounding box center [577, 311] width 13 height 17
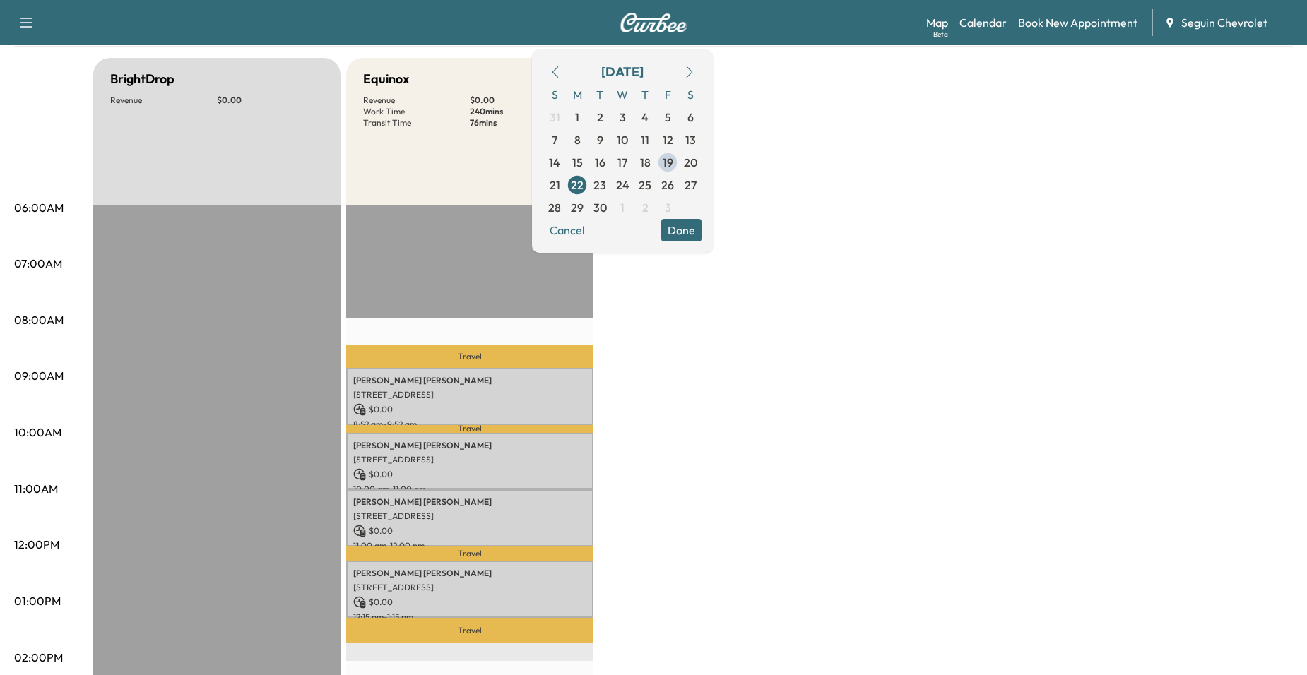
scroll to position [141, 0]
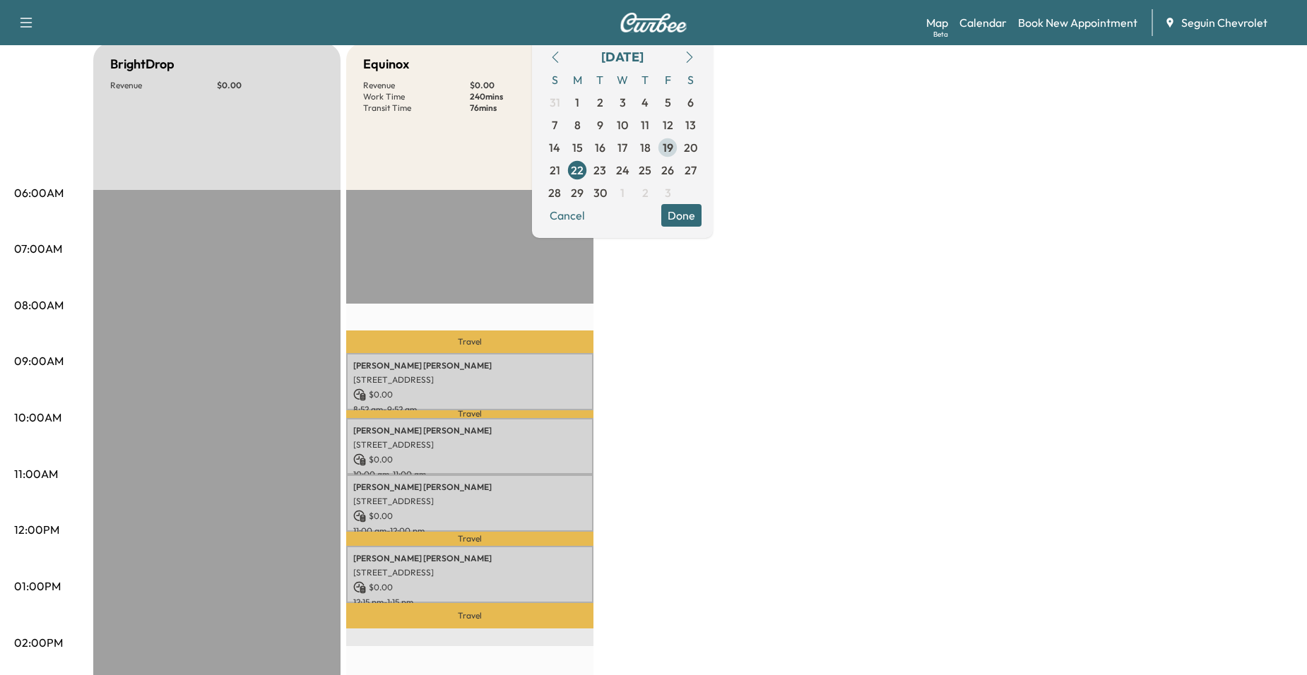
click at [673, 151] on span "19" at bounding box center [668, 147] width 11 height 17
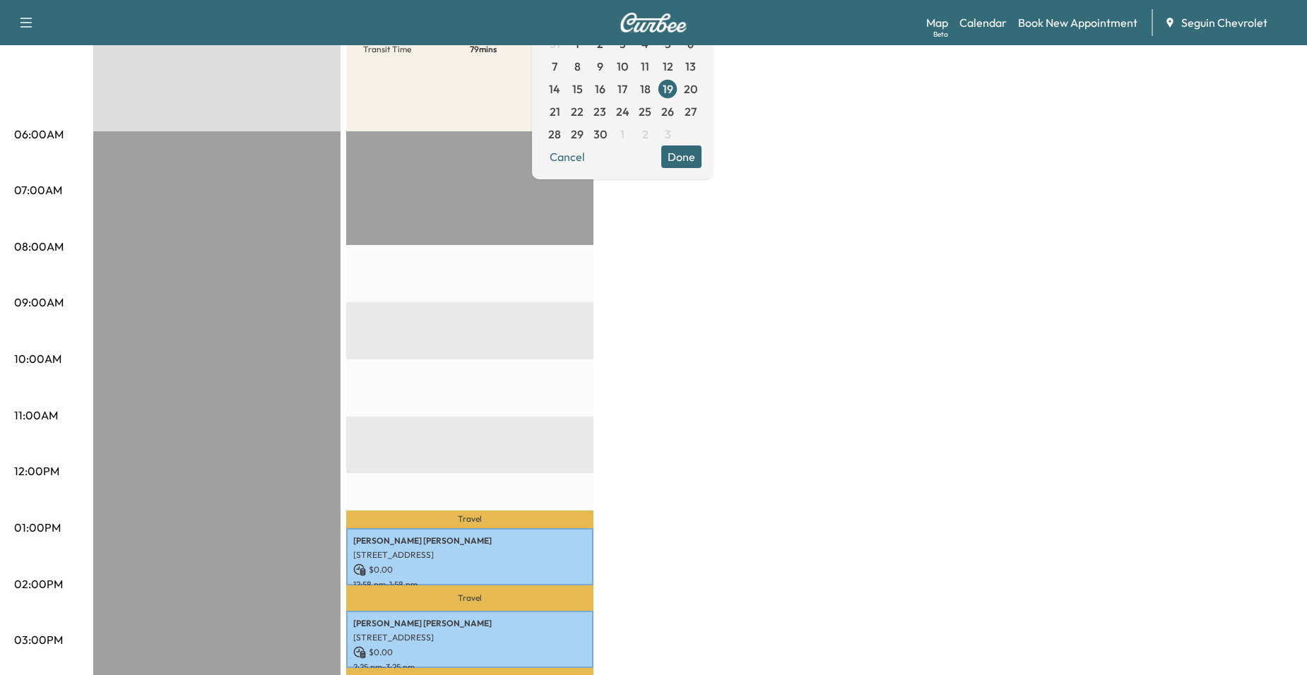
scroll to position [212, 0]
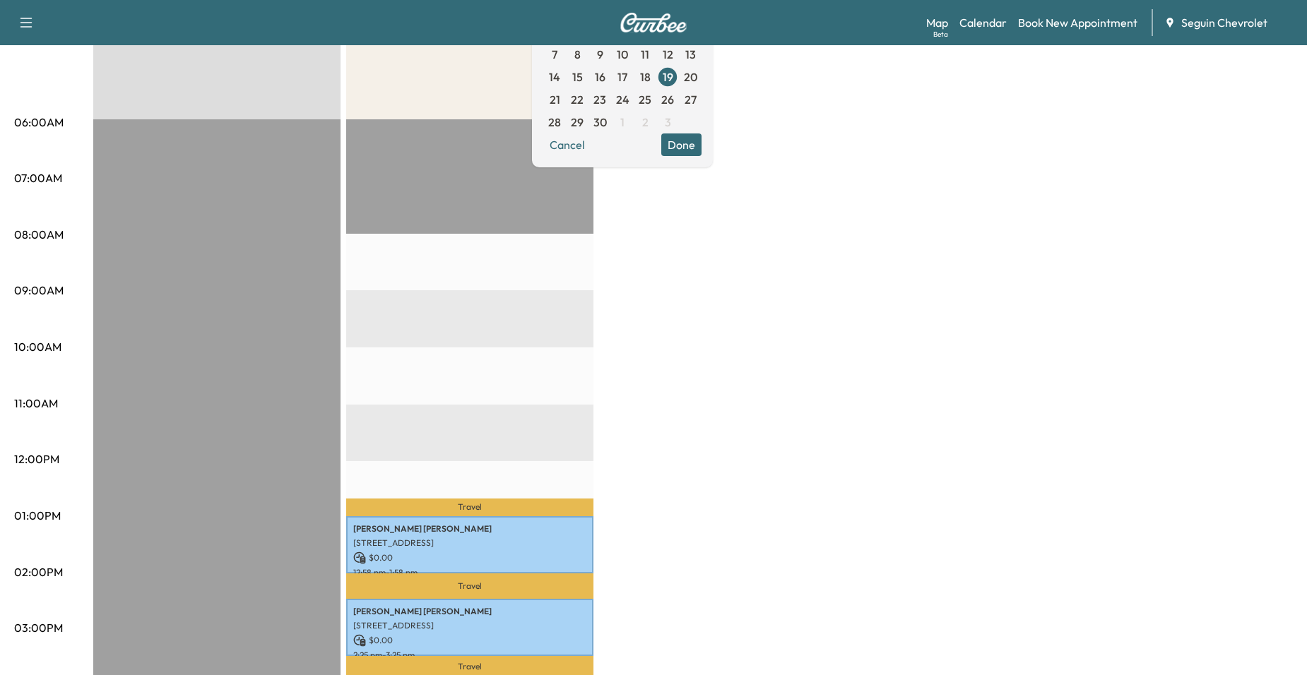
click at [540, 411] on div "Travel [PERSON_NAME] [STREET_ADDRESS] $ 0.00 12:58 pm - 1:58 pm Travel [PERSON_…" at bounding box center [469, 575] width 247 height 913
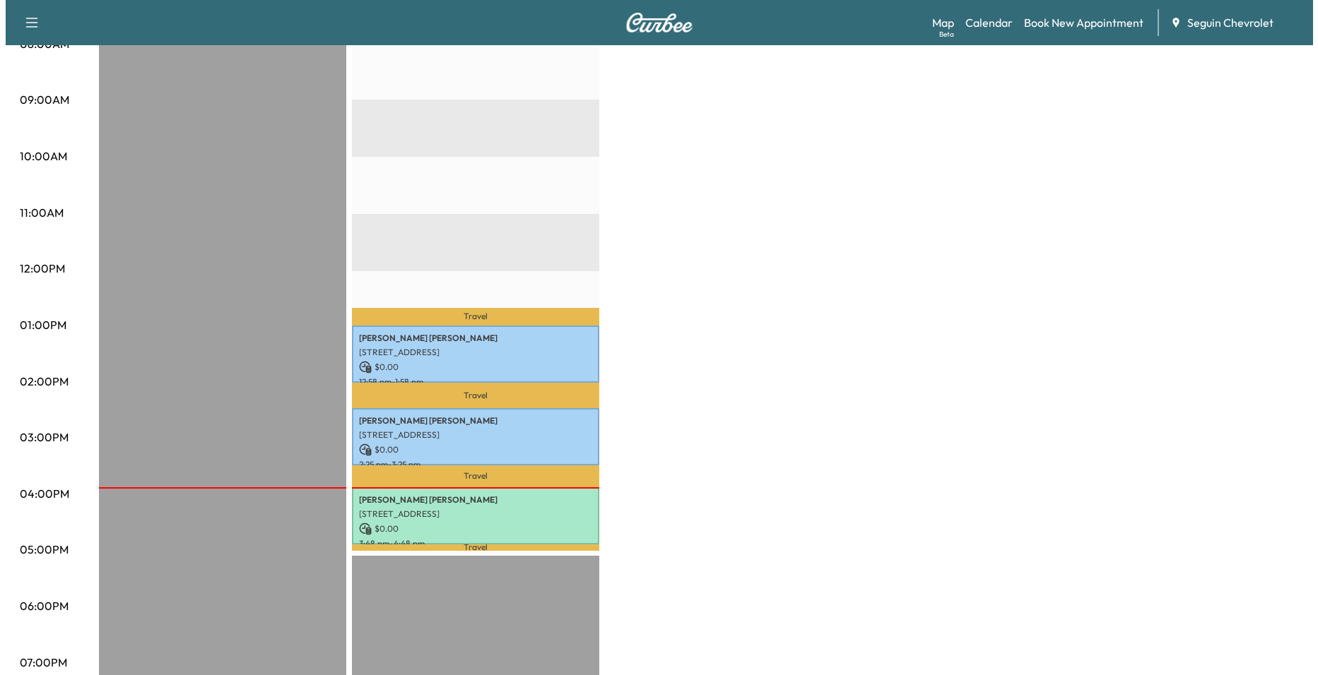
scroll to position [424, 0]
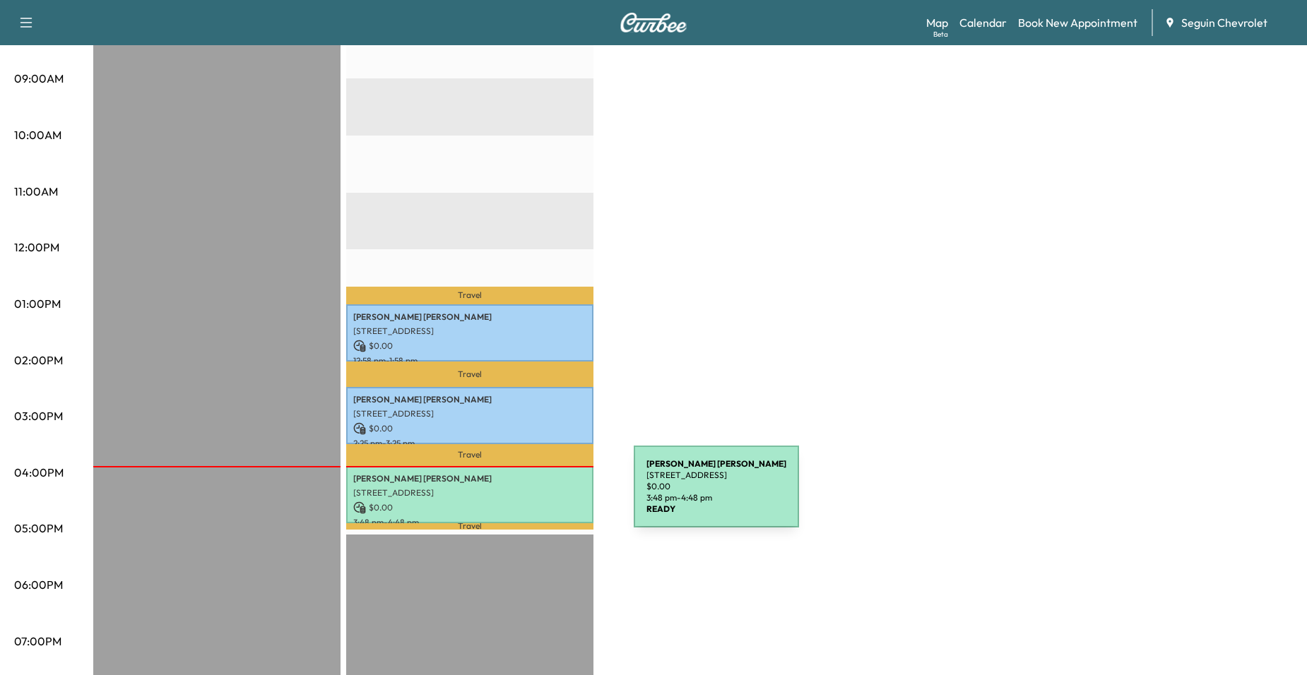
click at [527, 502] on p "$ 0.00" at bounding box center [469, 508] width 233 height 13
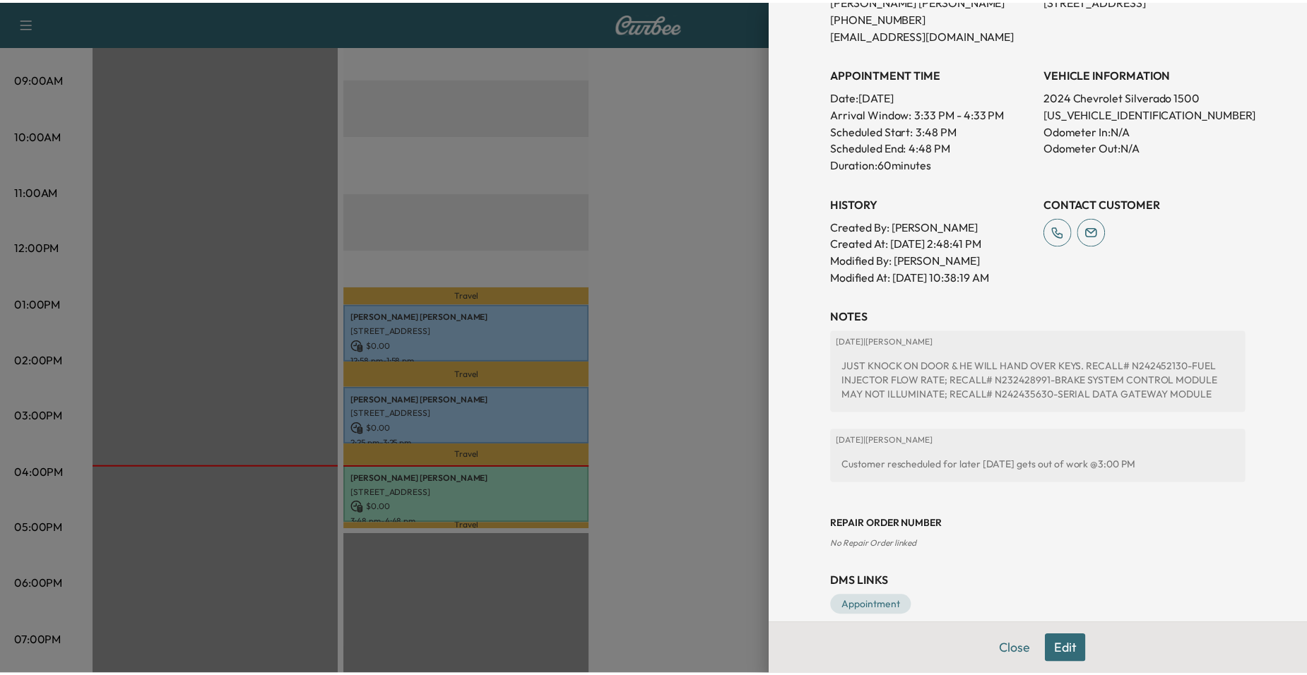
scroll to position [353, 0]
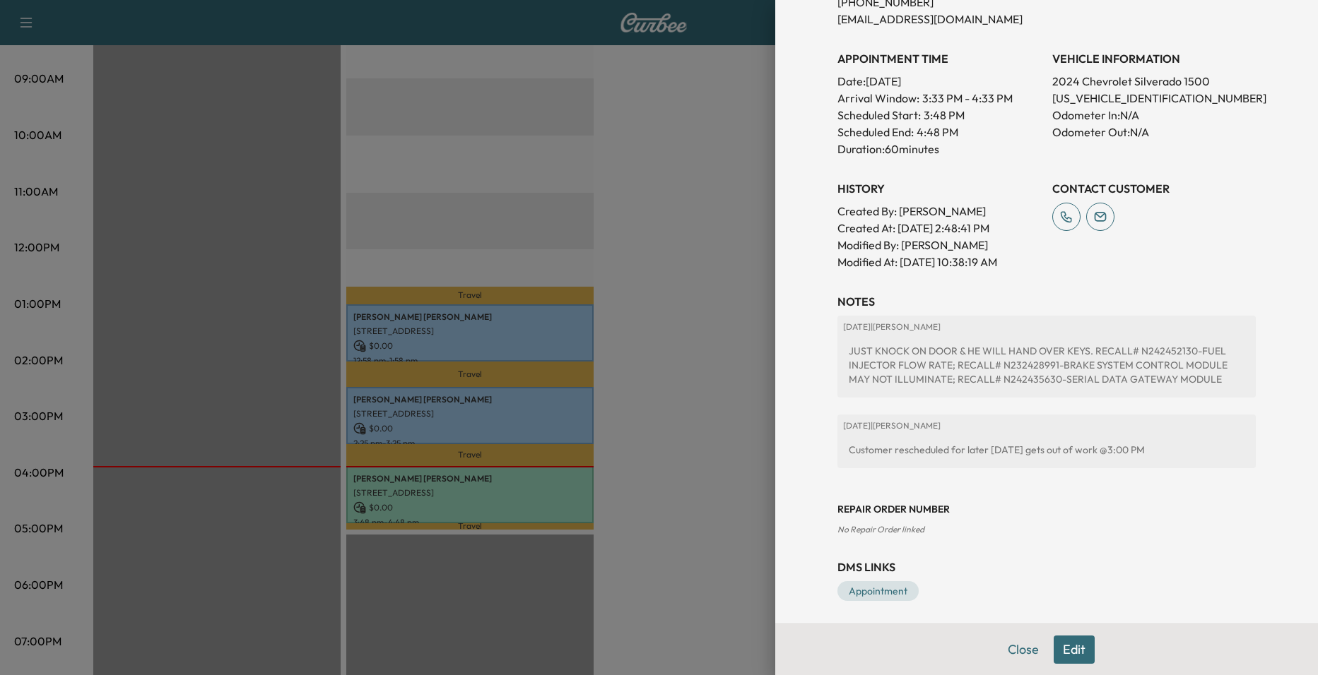
click at [702, 328] on div at bounding box center [659, 337] width 1318 height 675
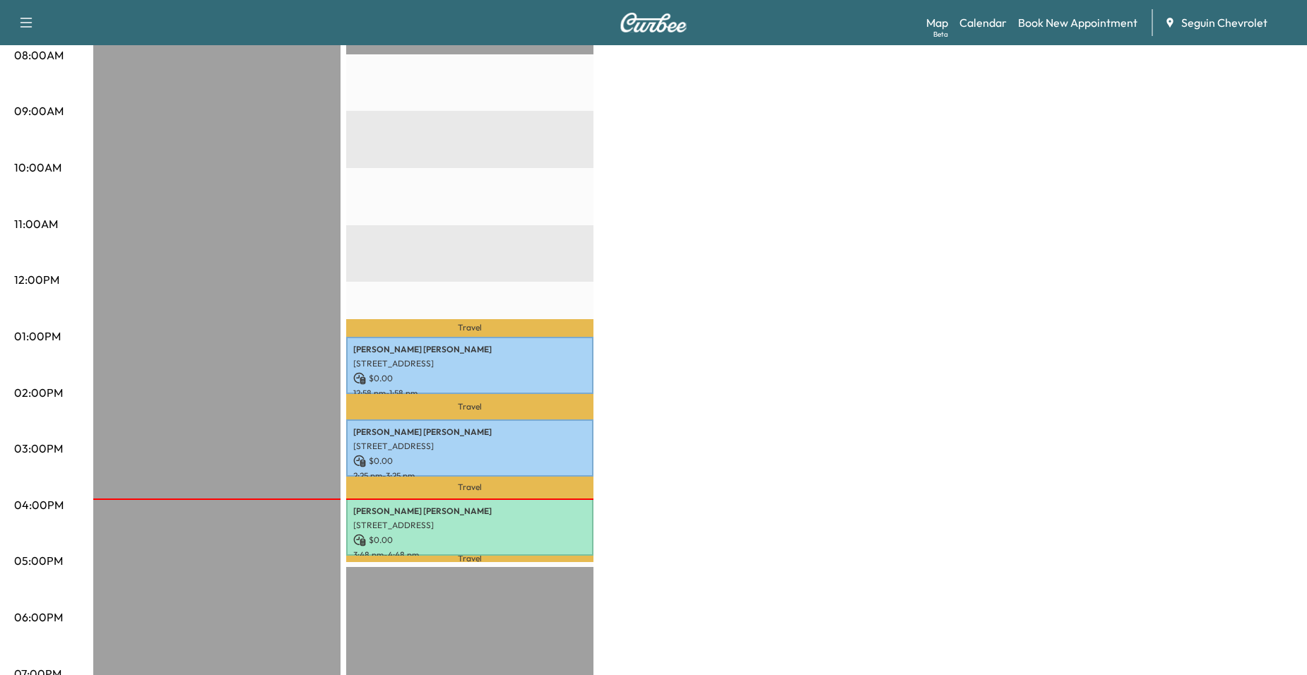
scroll to position [424, 0]
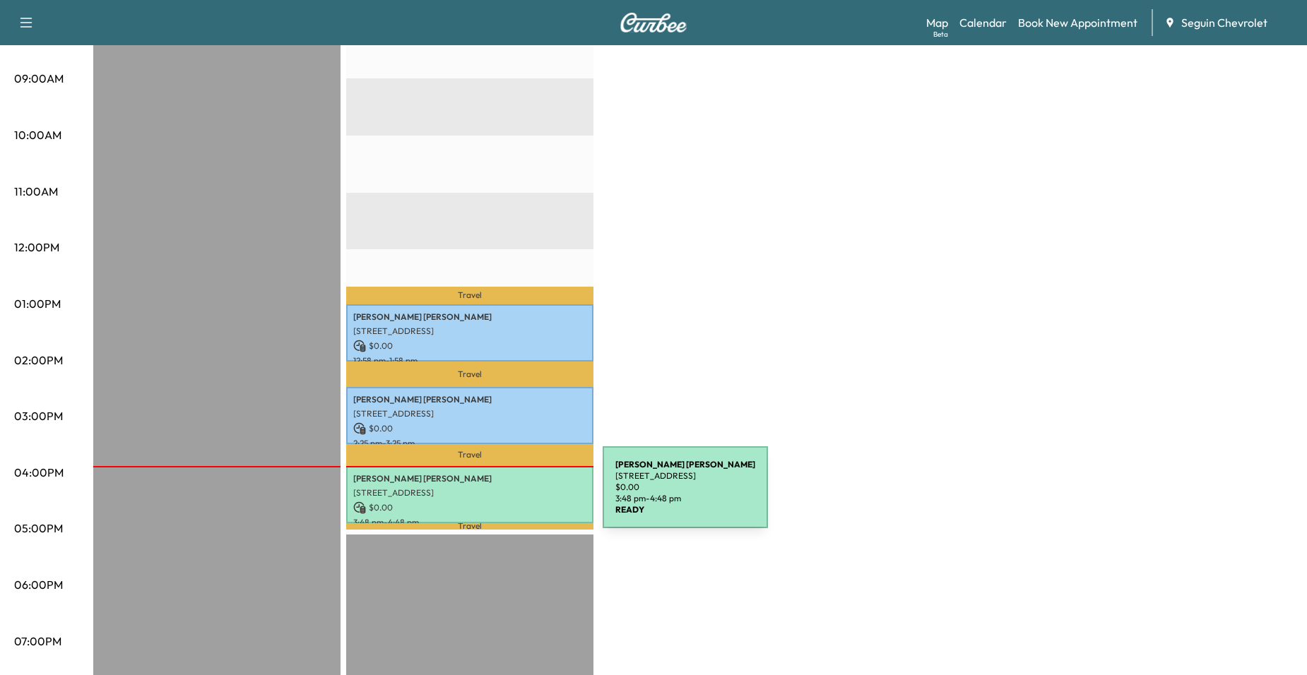
click at [497, 502] on p "$ 0.00" at bounding box center [469, 508] width 233 height 13
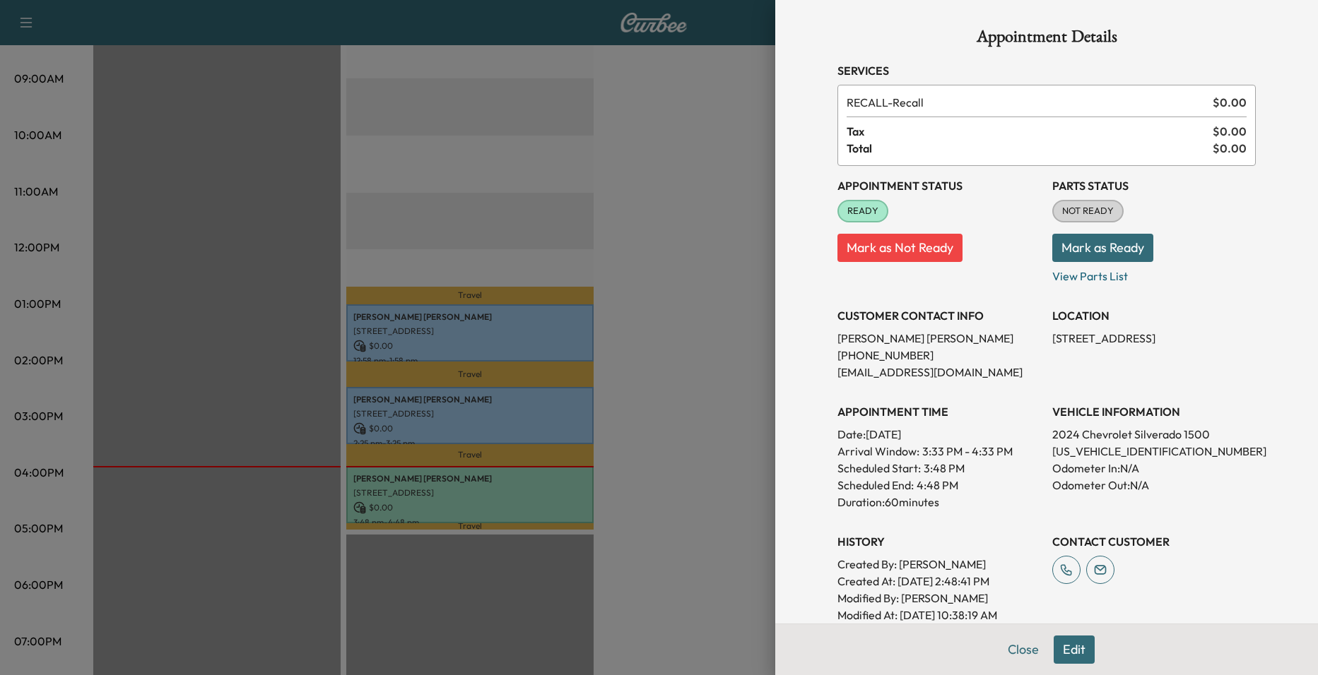
click at [711, 416] on div at bounding box center [659, 337] width 1318 height 675
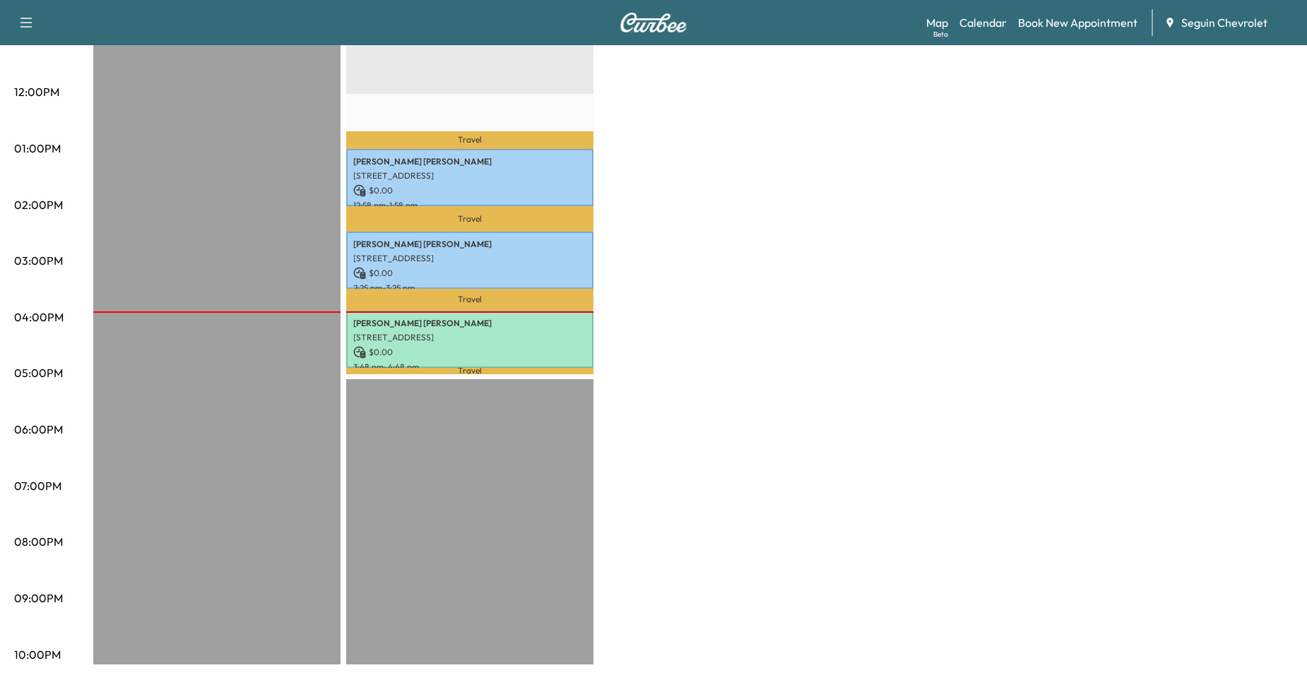
scroll to position [583, 0]
